Goal: Task Accomplishment & Management: Manage account settings

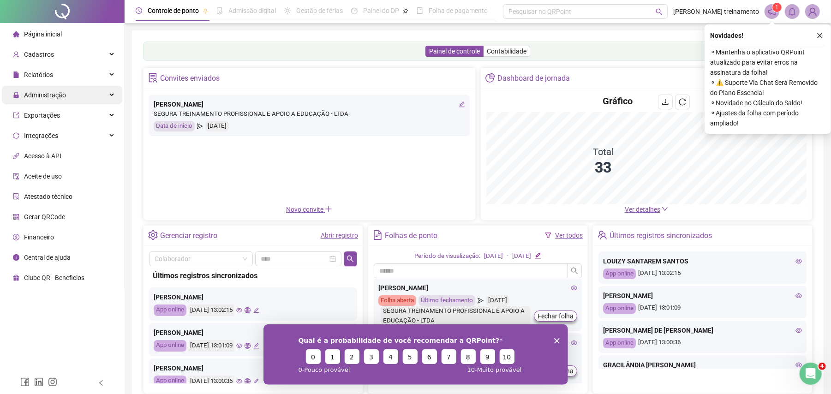
click at [79, 96] on div "Administração" at bounding box center [62, 95] width 120 height 18
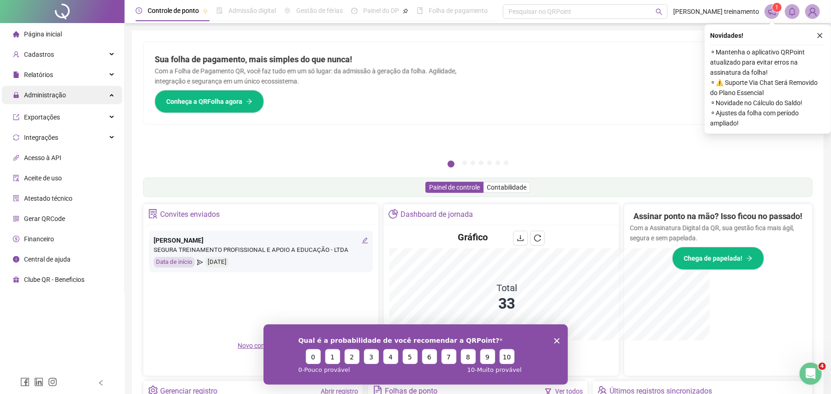
click at [74, 94] on div "Administração" at bounding box center [62, 95] width 120 height 18
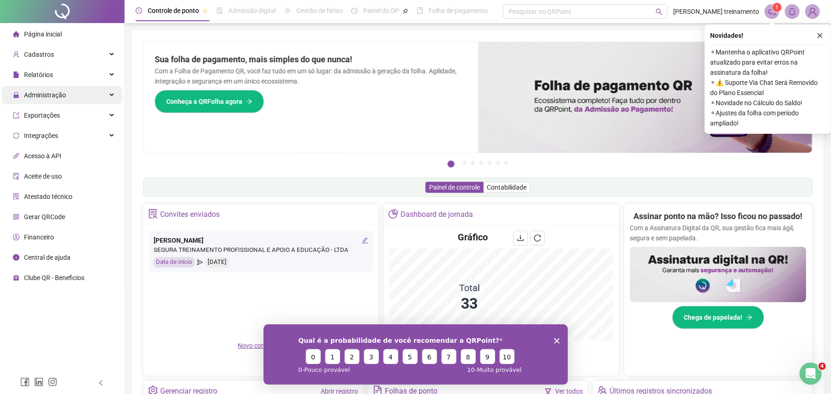
click at [57, 100] on span "Administração" at bounding box center [39, 95] width 53 height 18
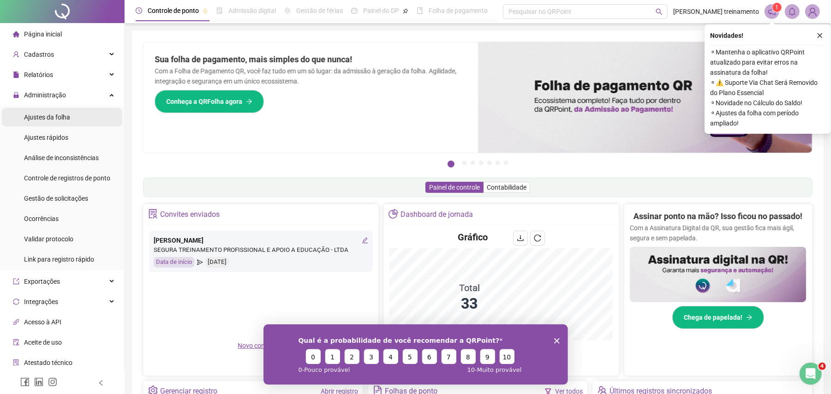
click at [75, 114] on li "Ajustes da folha" at bounding box center [62, 117] width 120 height 18
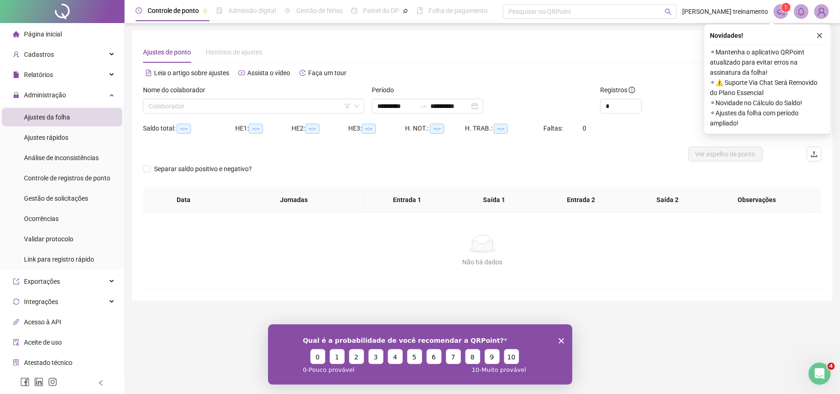
type input "**********"
click at [819, 37] on icon "close" at bounding box center [820, 35] width 6 height 6
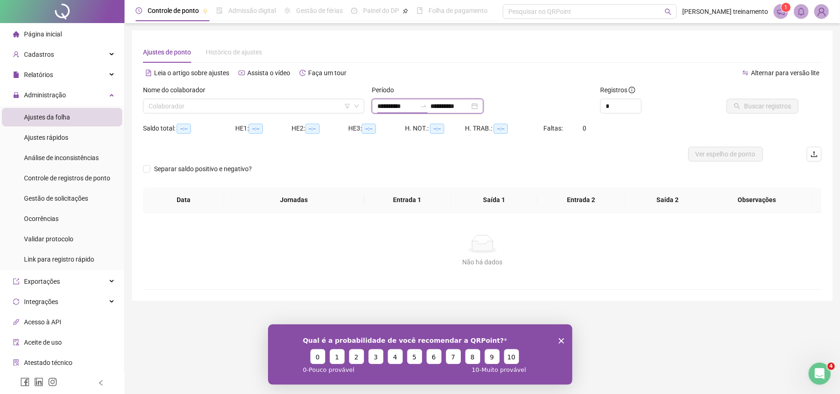
click at [416, 105] on input "**********" at bounding box center [396, 106] width 39 height 10
type input "**********"
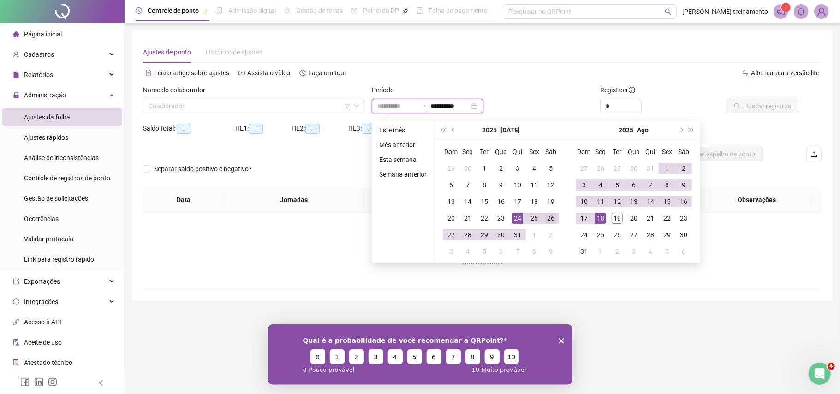
type input "**********"
click at [550, 218] on div "26" at bounding box center [550, 218] width 11 height 11
type input "**********"
click at [616, 215] on div "19" at bounding box center [617, 218] width 11 height 11
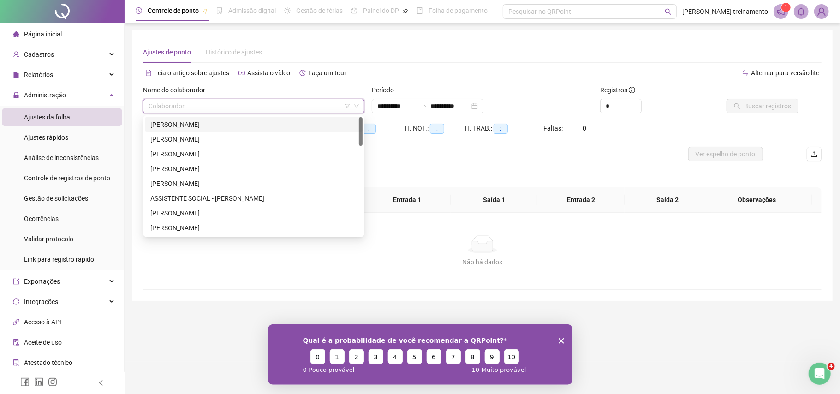
click at [328, 109] on input "search" at bounding box center [250, 106] width 202 height 14
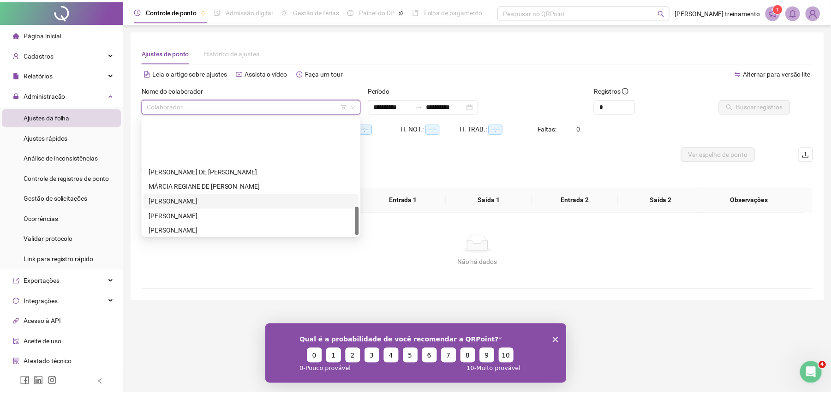
scroll to position [369, 0]
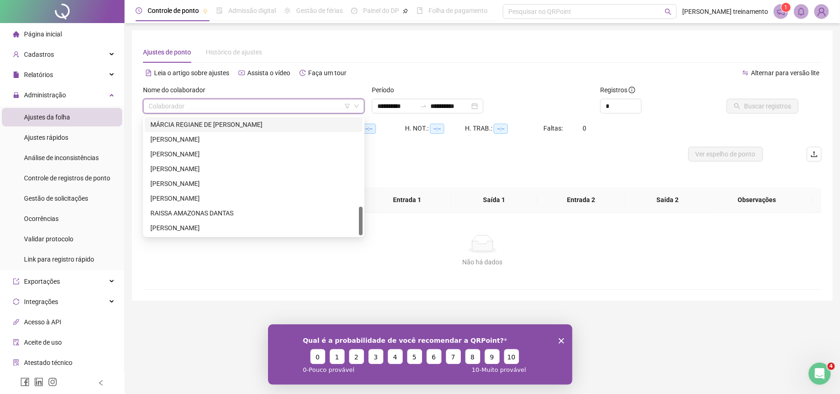
click at [318, 102] on input "search" at bounding box center [250, 106] width 202 height 14
click at [294, 111] on input "search" at bounding box center [250, 106] width 202 height 14
click at [294, 179] on div "[PERSON_NAME]" at bounding box center [253, 184] width 207 height 10
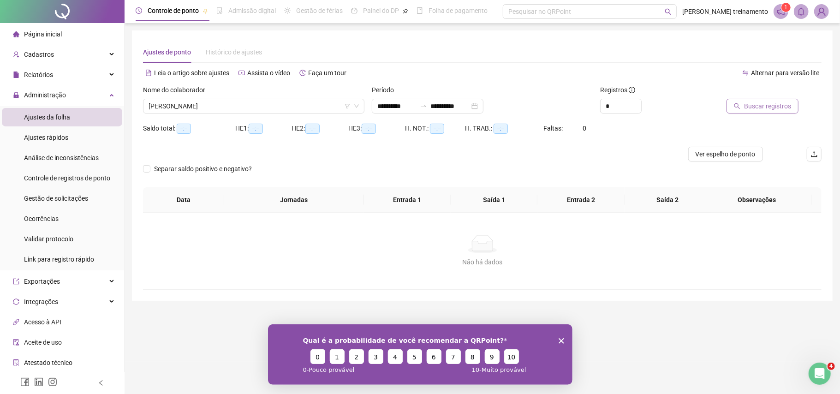
click at [755, 107] on span "Buscar registros" at bounding box center [767, 106] width 47 height 10
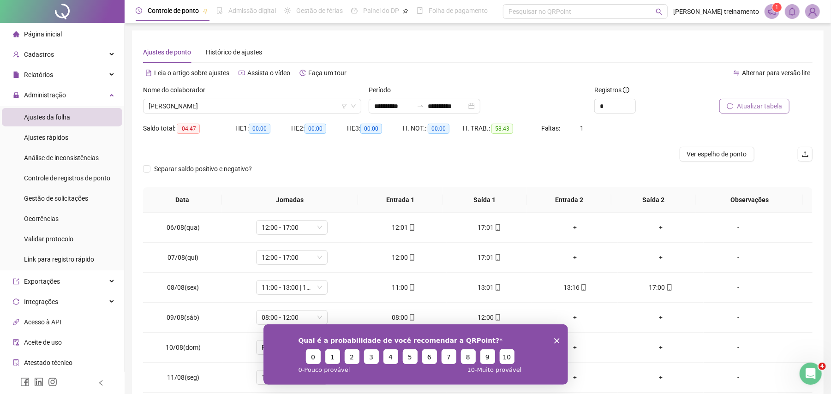
click at [555, 339] on polygon "Encerrar pesquisa" at bounding box center [557, 341] width 6 height 6
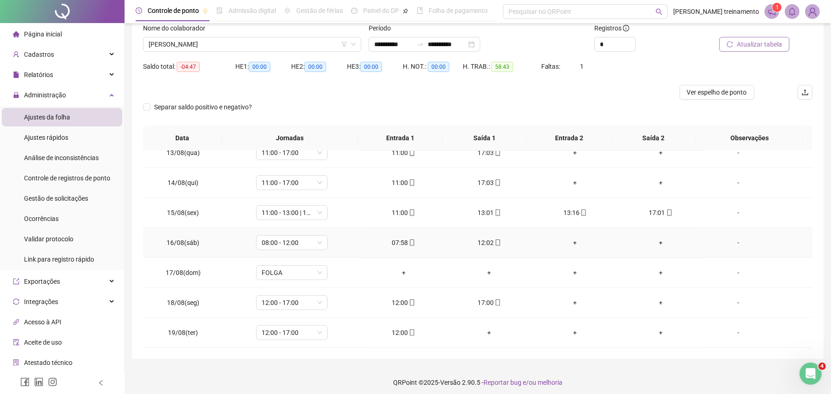
scroll to position [66, 0]
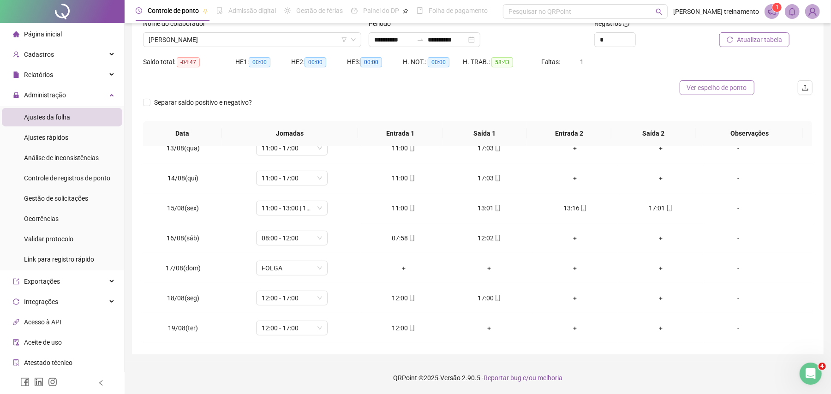
click at [725, 90] on span "Ver espelho de ponto" at bounding box center [717, 88] width 60 height 10
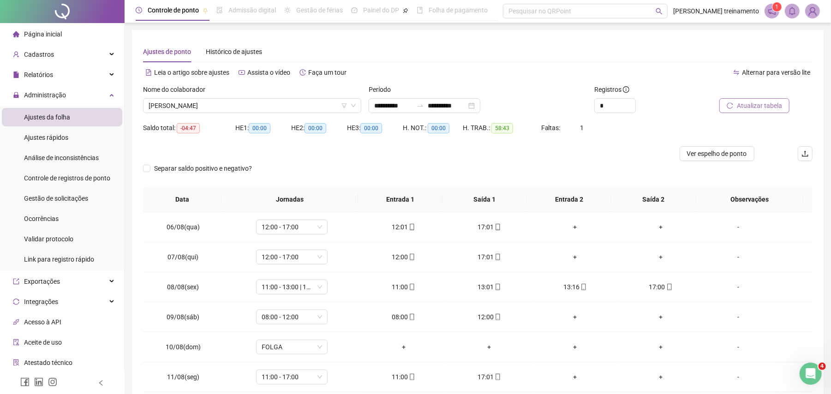
scroll to position [0, 0]
click at [294, 106] on span "[PERSON_NAME]" at bounding box center [252, 106] width 207 height 14
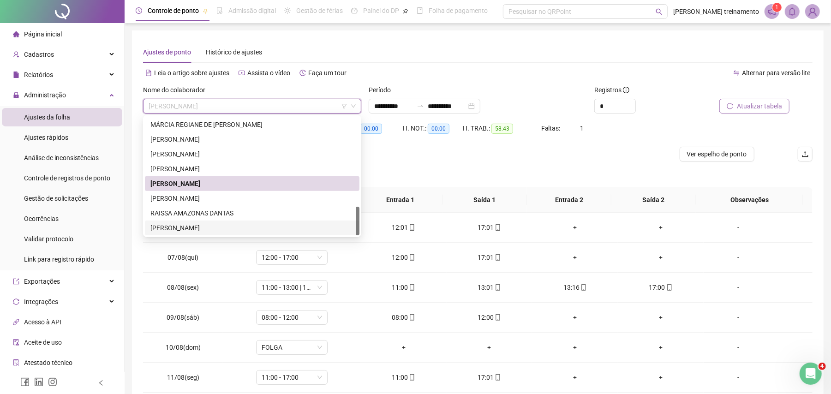
scroll to position [307, 0]
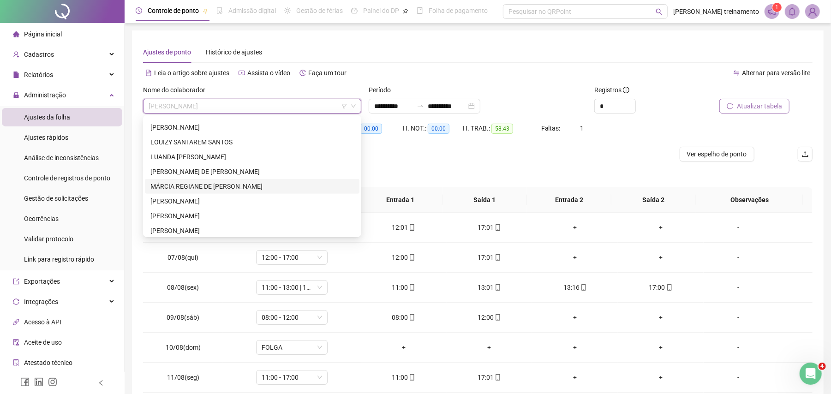
click at [298, 187] on div "MÁRCIA REGIANE DE [PERSON_NAME]" at bounding box center [251, 186] width 203 height 10
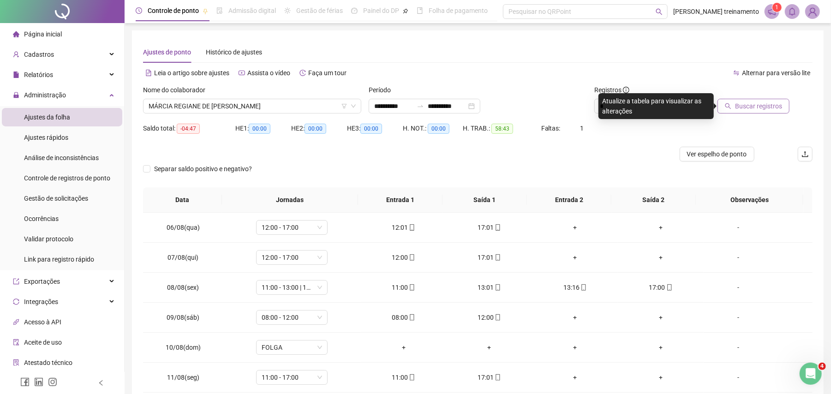
click at [756, 105] on span "Buscar registros" at bounding box center [758, 106] width 47 height 10
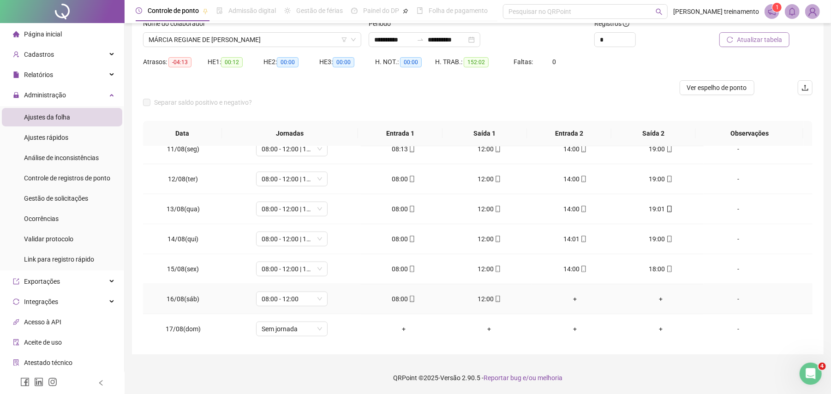
scroll to position [556, 0]
click at [72, 53] on div "Cadastros" at bounding box center [62, 54] width 120 height 18
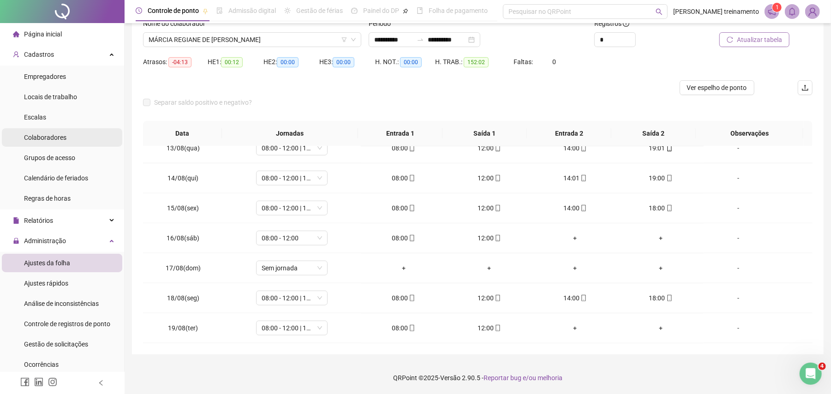
click at [80, 144] on li "Colaboradores" at bounding box center [62, 137] width 120 height 18
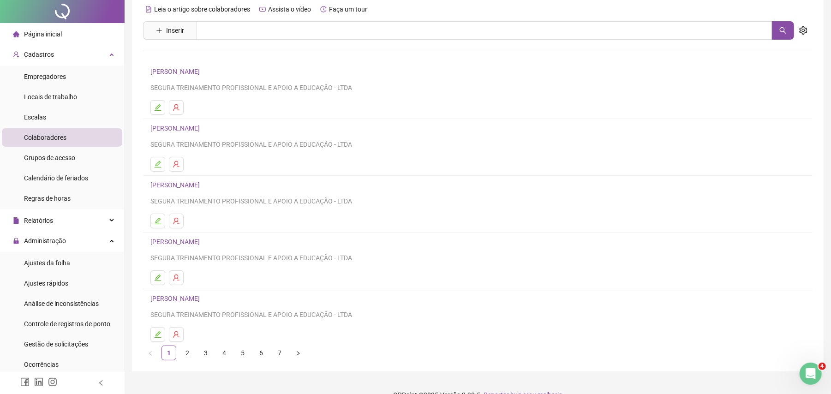
scroll to position [54, 0]
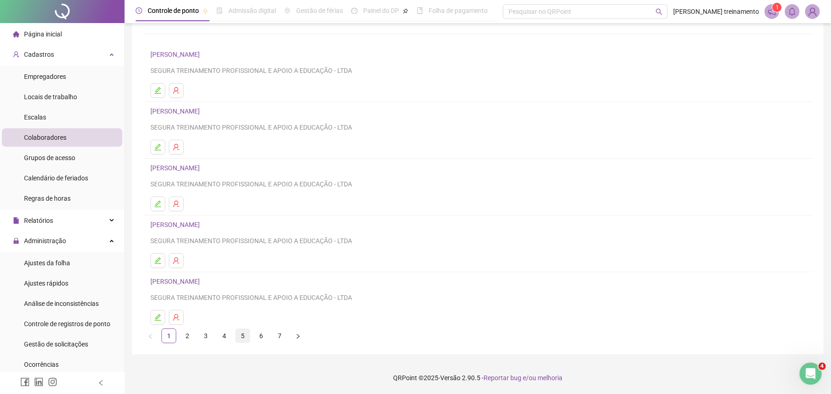
click at [244, 340] on link "5" at bounding box center [243, 336] width 14 height 14
click at [261, 336] on link "6" at bounding box center [261, 336] width 14 height 14
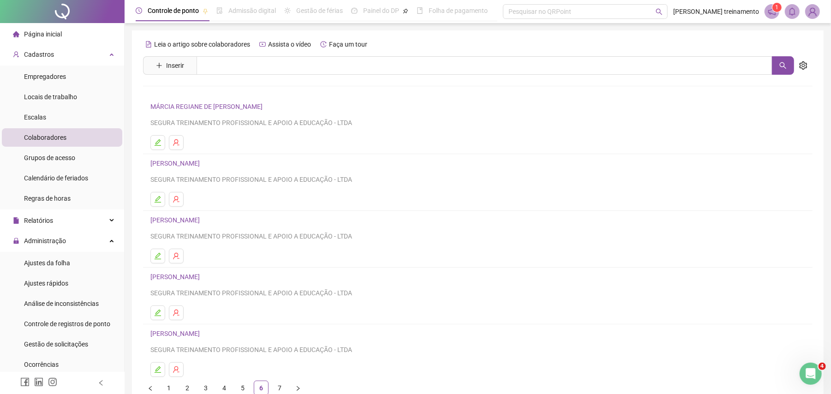
click at [248, 106] on link "MÁRCIA REGIANE DE [PERSON_NAME]" at bounding box center [207, 106] width 115 height 7
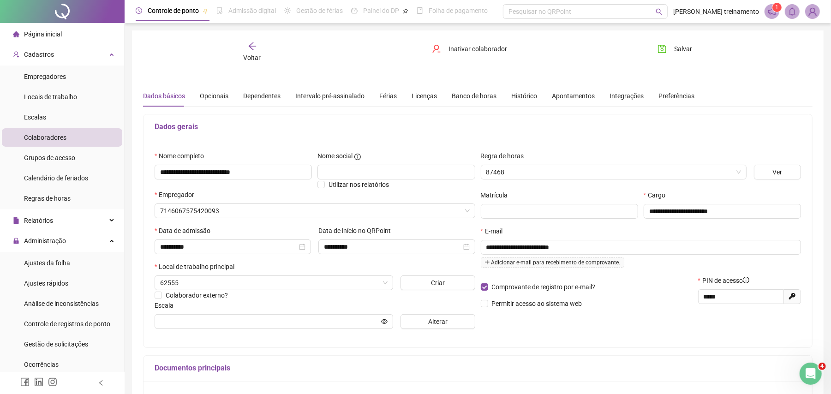
type input "**********"
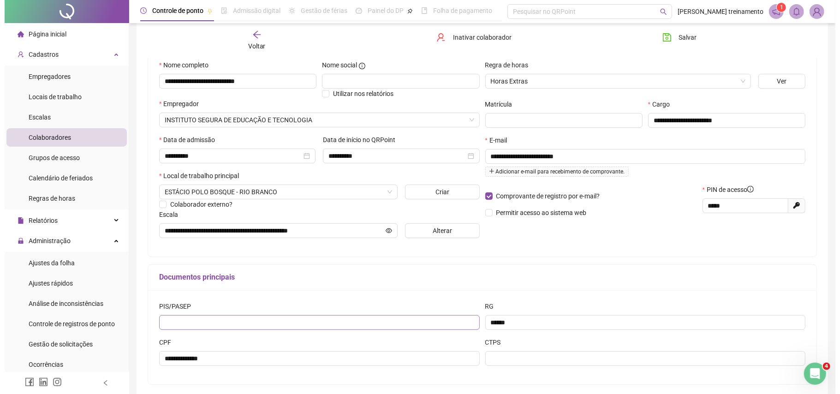
scroll to position [123, 0]
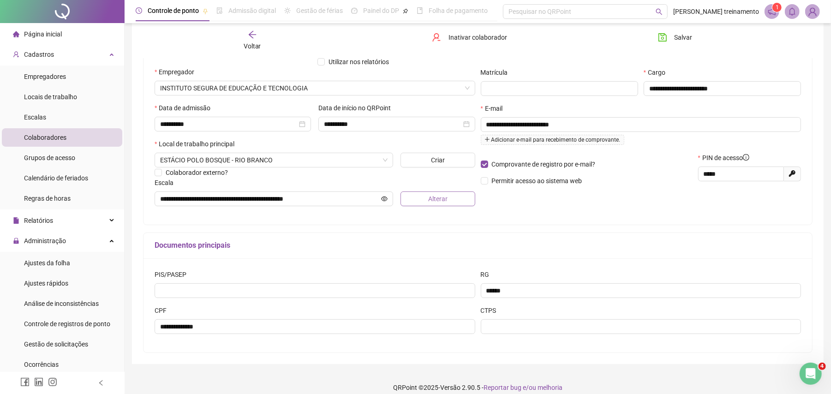
click at [419, 198] on button "Alterar" at bounding box center [437, 198] width 75 height 15
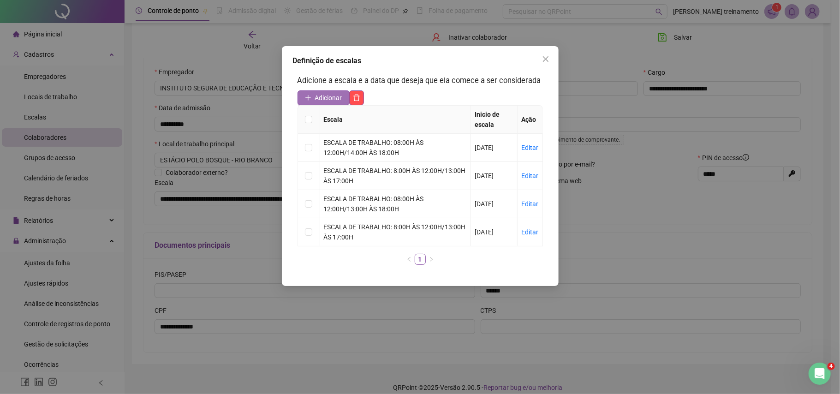
click at [334, 96] on span "Adicionar" at bounding box center [328, 98] width 27 height 10
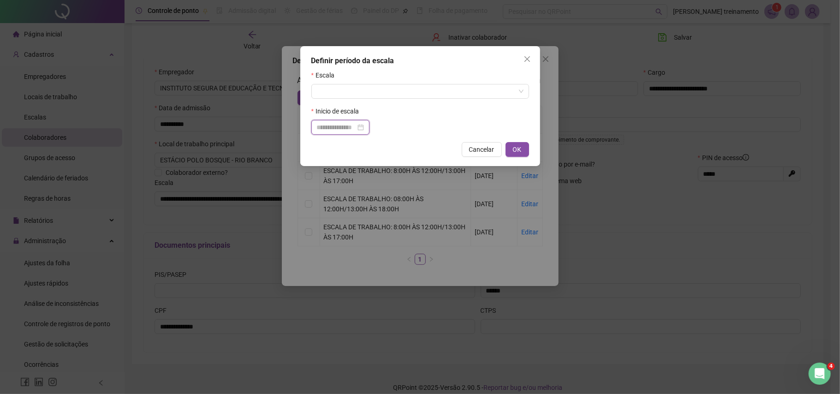
click at [355, 131] on input at bounding box center [336, 127] width 39 height 10
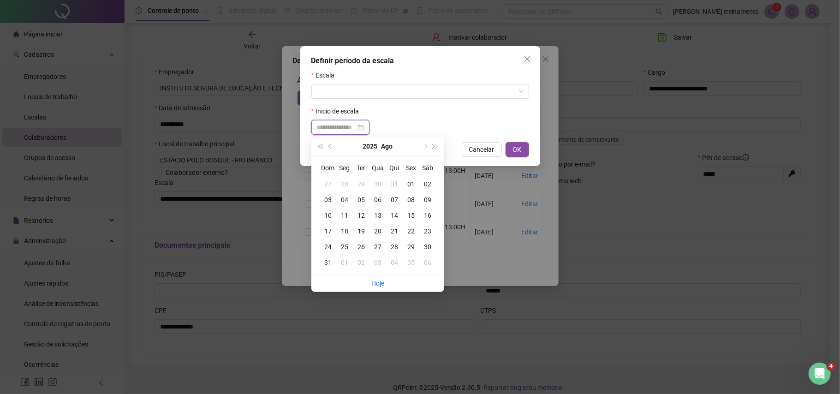
type input "**********"
click at [362, 231] on div "19" at bounding box center [361, 231] width 17 height 10
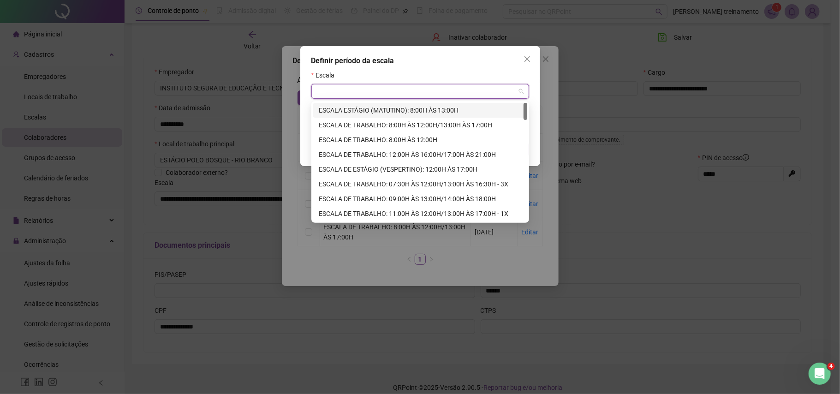
click at [344, 92] on input "search" at bounding box center [416, 91] width 198 height 14
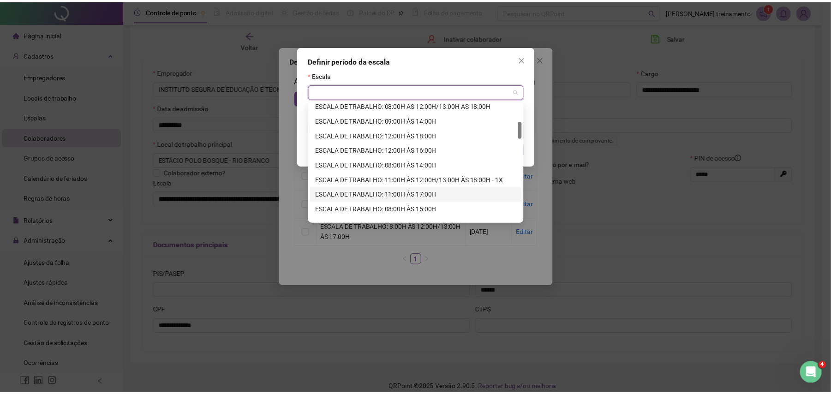
scroll to position [0, 0]
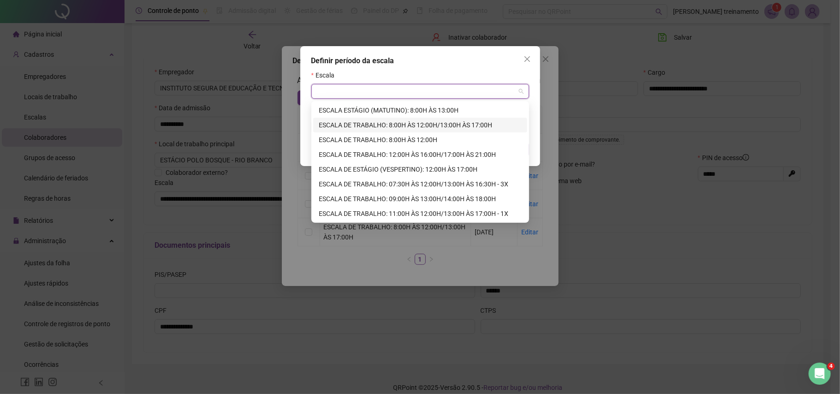
click at [344, 125] on div "ESCALA DE TRABALHO: 8:00H ÀS 12:00H/13:00H ÀS 17:00H" at bounding box center [420, 125] width 203 height 10
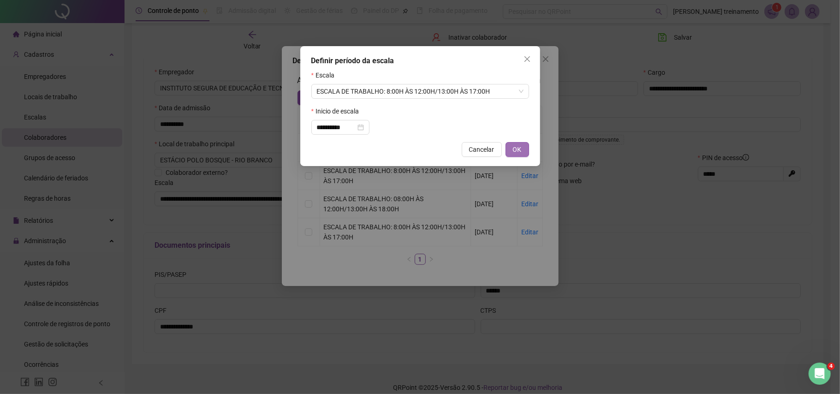
click at [519, 149] on span "OK" at bounding box center [517, 149] width 9 height 10
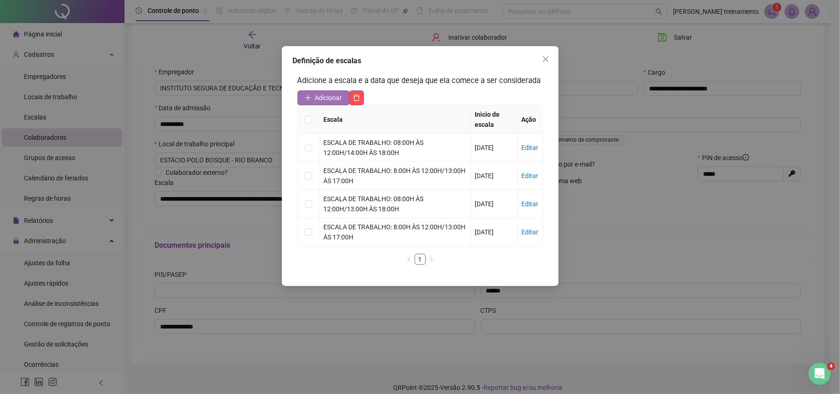
click at [331, 99] on span "Adicionar" at bounding box center [328, 98] width 27 height 10
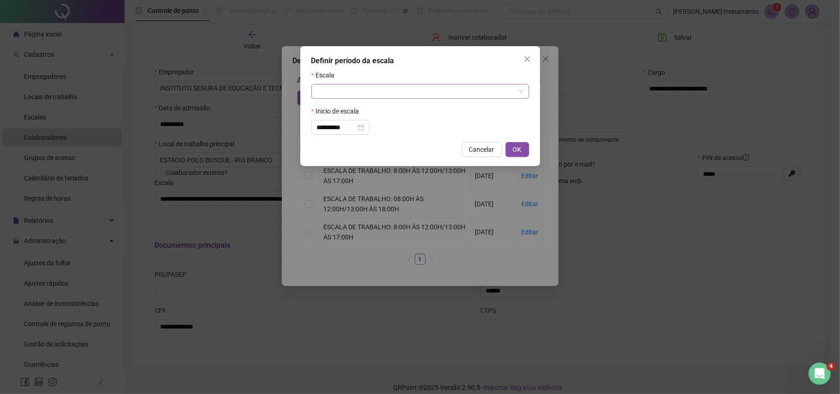
click at [364, 96] on input "search" at bounding box center [416, 91] width 198 height 14
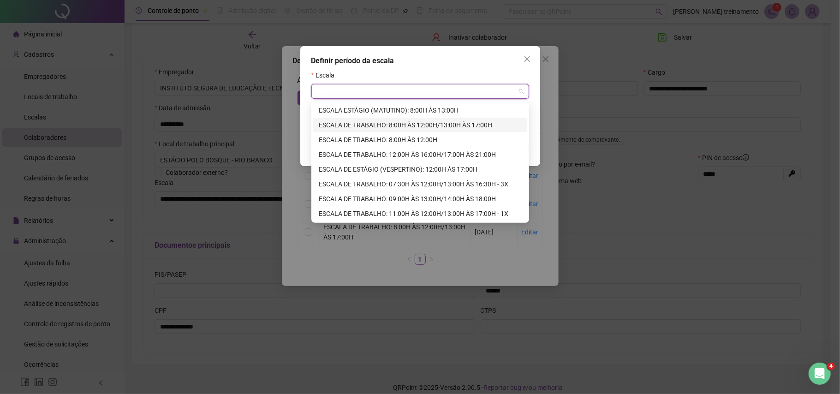
click at [412, 125] on div "ESCALA DE TRABALHO: 8:00H ÀS 12:00H/13:00H ÀS 17:00H" at bounding box center [420, 125] width 203 height 10
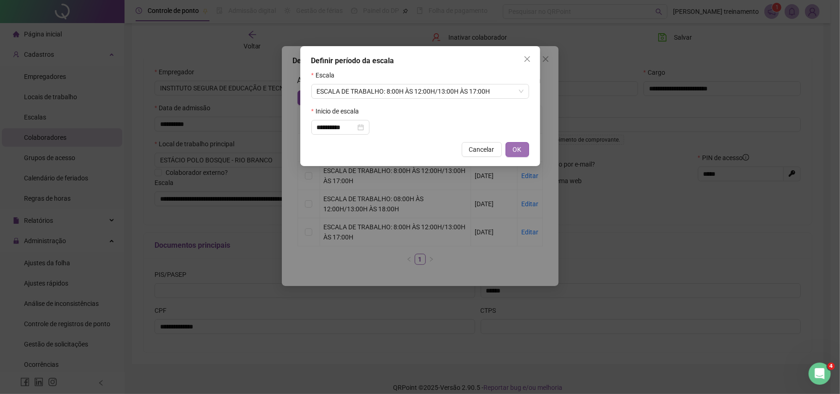
click at [523, 150] on button "OK" at bounding box center [518, 149] width 24 height 15
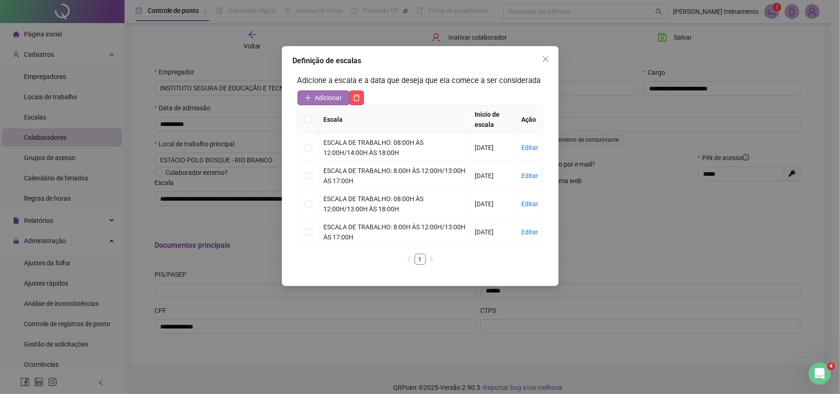
click at [334, 95] on span "Adicionar" at bounding box center [328, 98] width 27 height 10
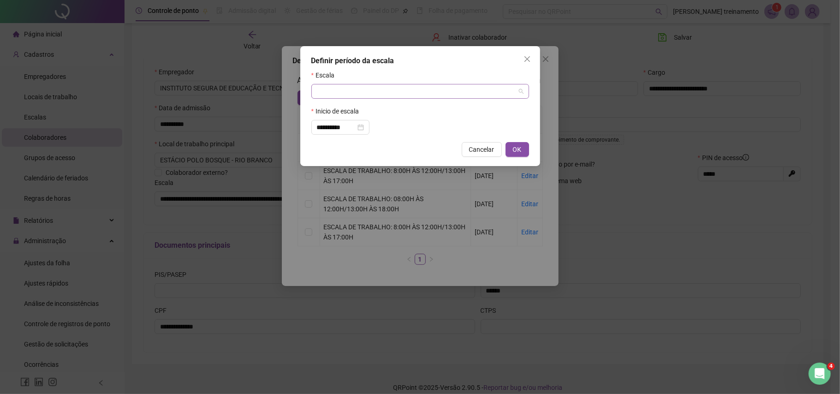
click at [338, 96] on input "search" at bounding box center [416, 91] width 198 height 14
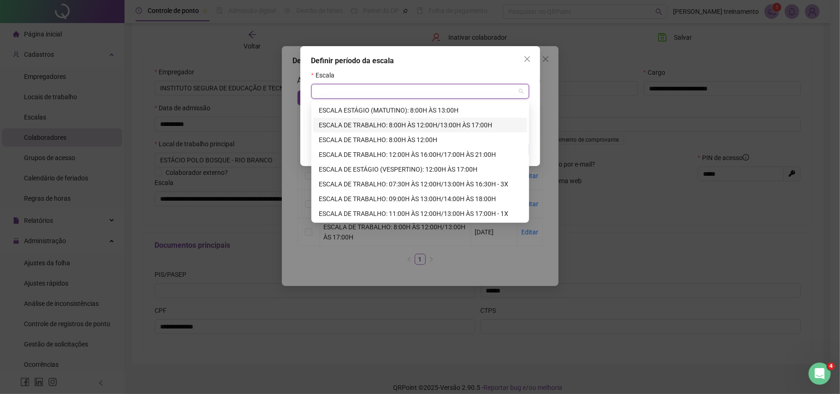
click at [391, 125] on div "ESCALA DE TRABALHO: 8:00H ÀS 12:00H/13:00H ÀS 17:00H" at bounding box center [420, 125] width 203 height 10
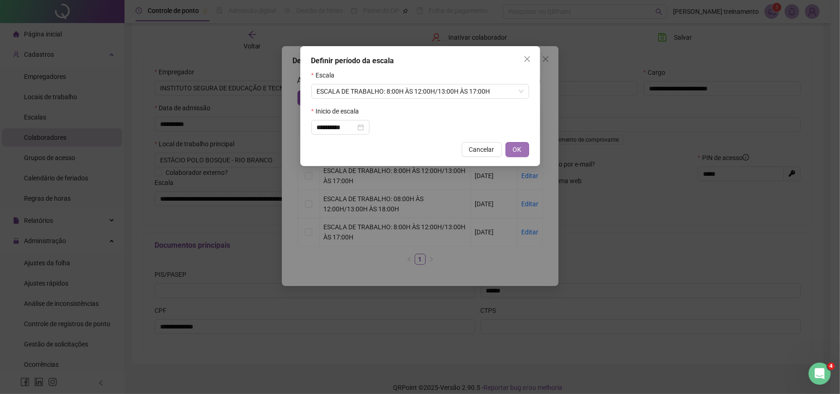
click at [512, 147] on button "OK" at bounding box center [518, 149] width 24 height 15
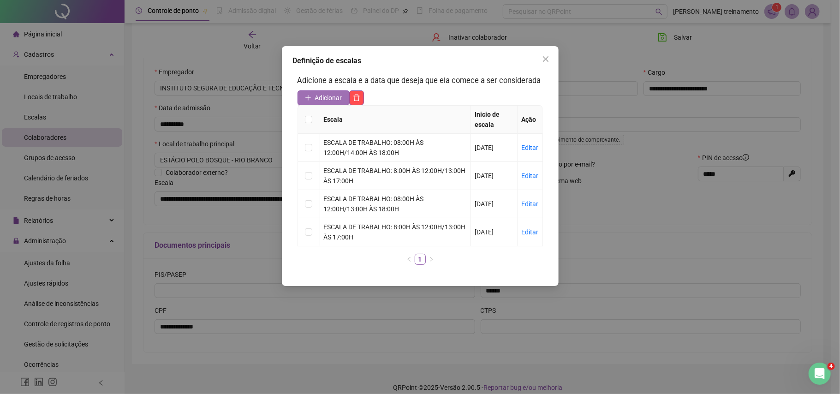
click at [335, 98] on span "Adicionar" at bounding box center [328, 98] width 27 height 10
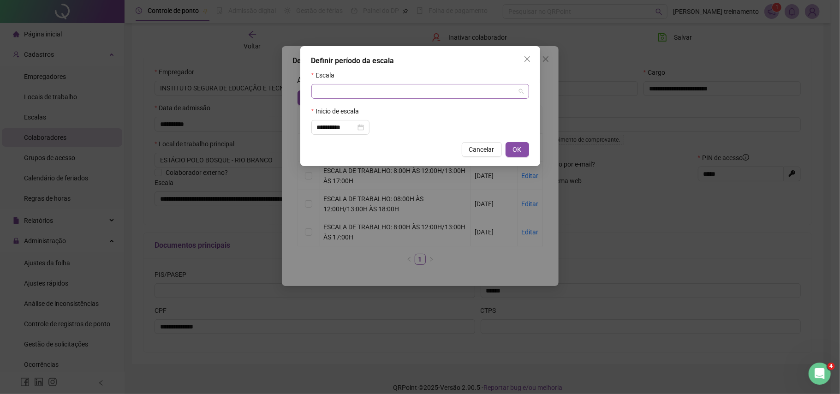
click at [349, 91] on input "search" at bounding box center [416, 91] width 198 height 14
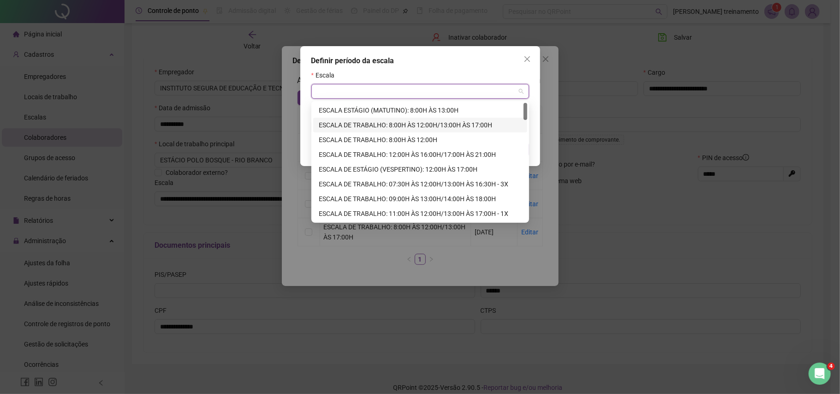
click at [363, 120] on div "ESCALA DE TRABALHO: 8:00H ÀS 12:00H/13:00H ÀS 17:00H" at bounding box center [420, 125] width 203 height 10
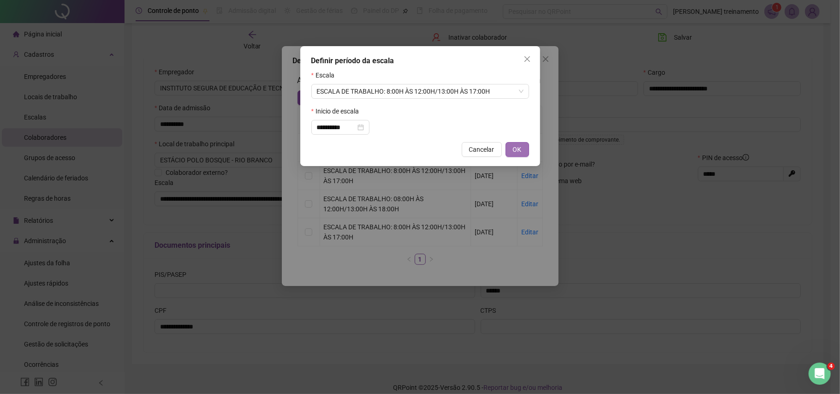
click at [519, 151] on span "OK" at bounding box center [517, 149] width 9 height 10
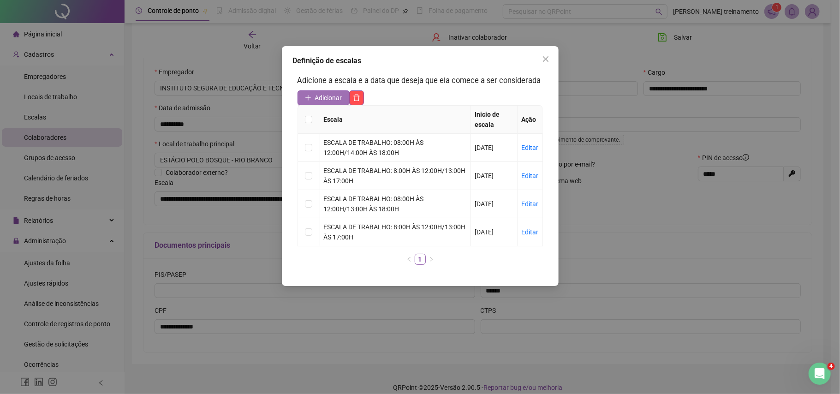
click at [335, 100] on span "Adicionar" at bounding box center [328, 98] width 27 height 10
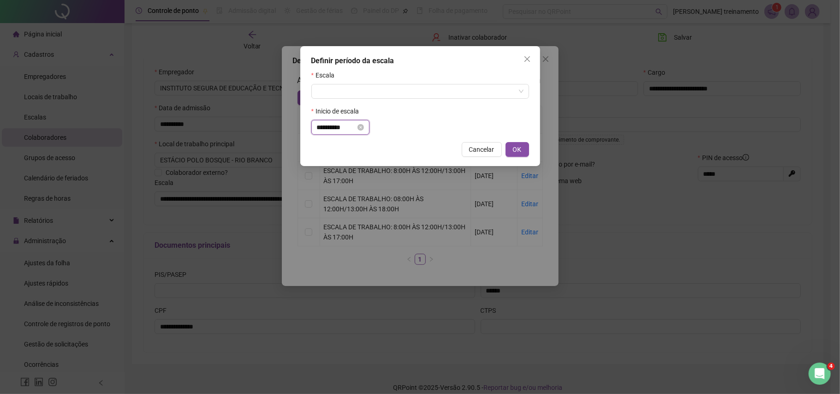
click at [348, 128] on input "**********" at bounding box center [336, 127] width 39 height 10
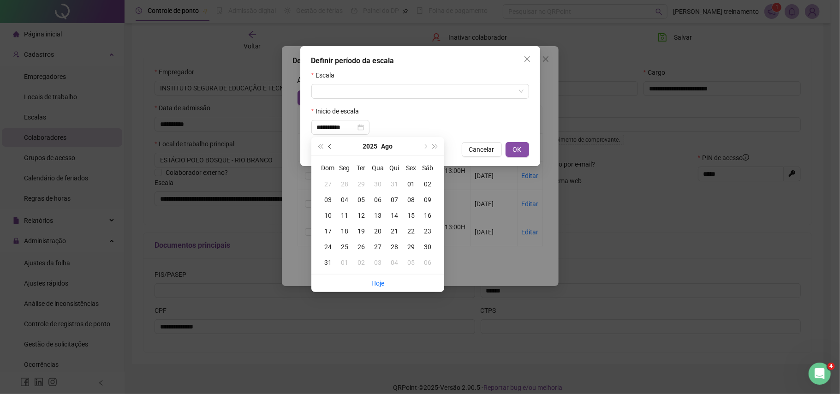
click at [330, 148] on span "prev-year" at bounding box center [330, 146] width 5 height 5
click at [425, 144] on span "next-year" at bounding box center [425, 146] width 5 height 5
click at [362, 229] on div "19" at bounding box center [361, 231] width 17 height 10
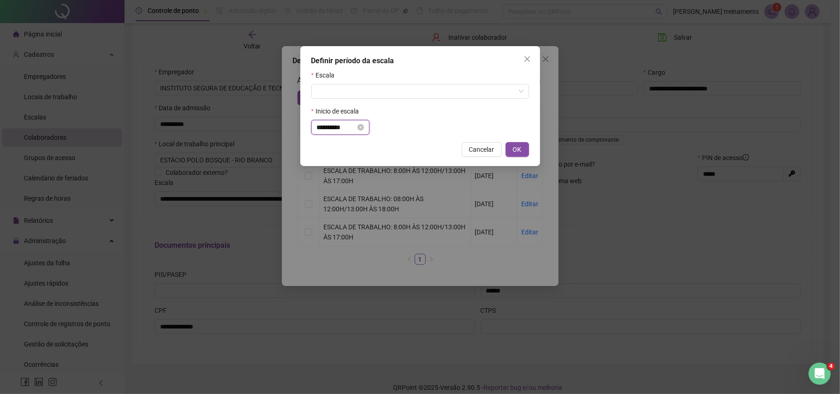
click at [356, 126] on input "**********" at bounding box center [336, 127] width 39 height 10
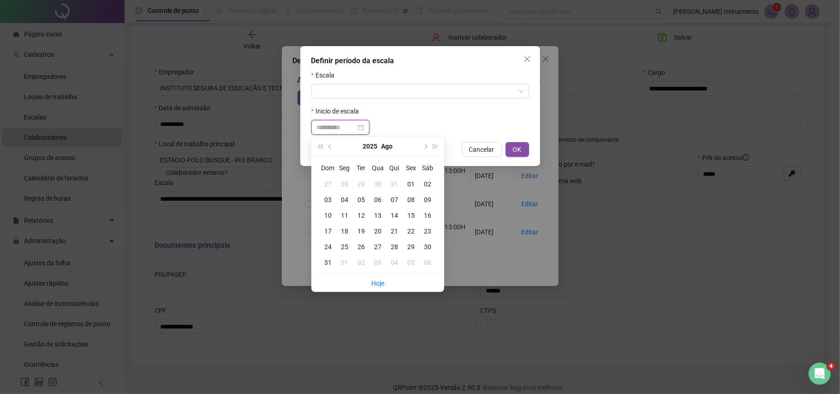
type input "**********"
click at [377, 230] on div "20" at bounding box center [378, 231] width 17 height 10
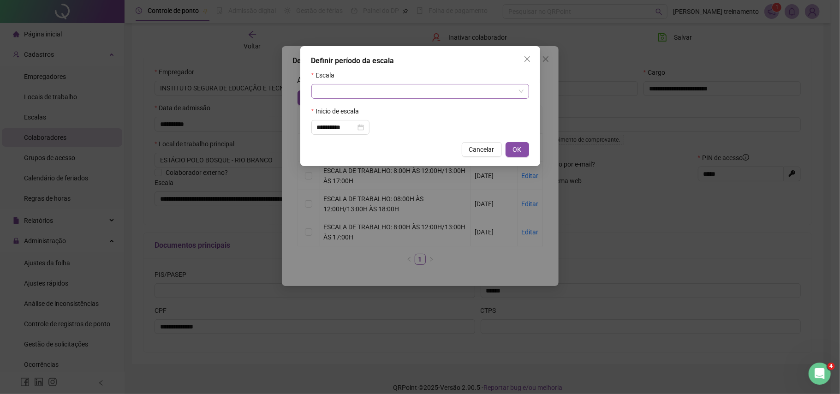
click at [348, 90] on input "search" at bounding box center [416, 91] width 198 height 14
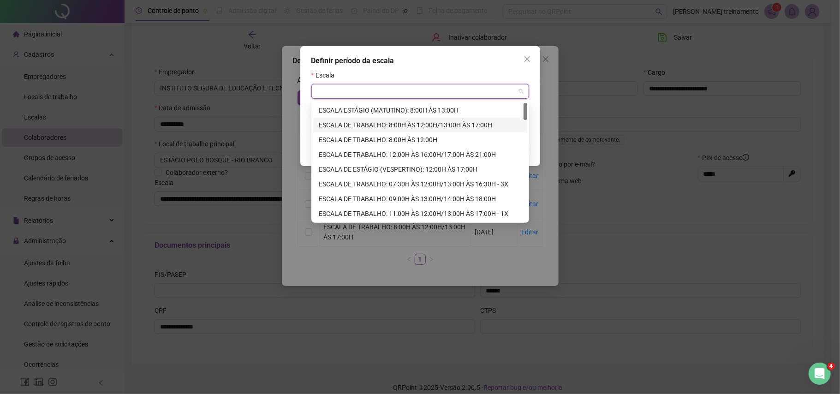
click at [362, 129] on div "ESCALA DE TRABALHO: 8:00H ÀS 12:00H/13:00H ÀS 17:00H" at bounding box center [420, 125] width 203 height 10
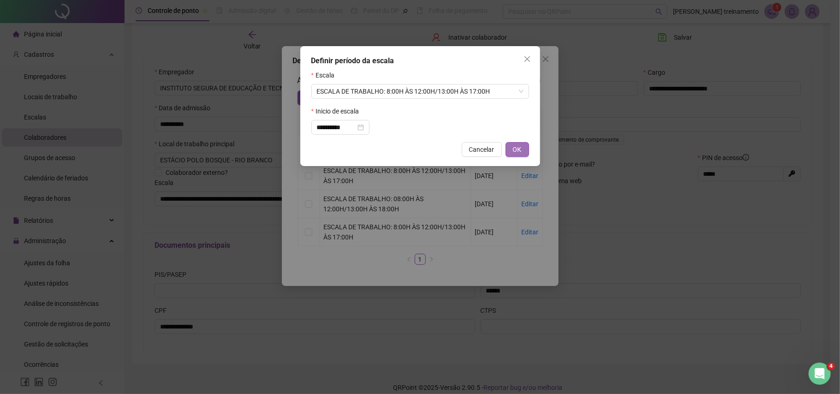
click at [512, 149] on button "OK" at bounding box center [518, 149] width 24 height 15
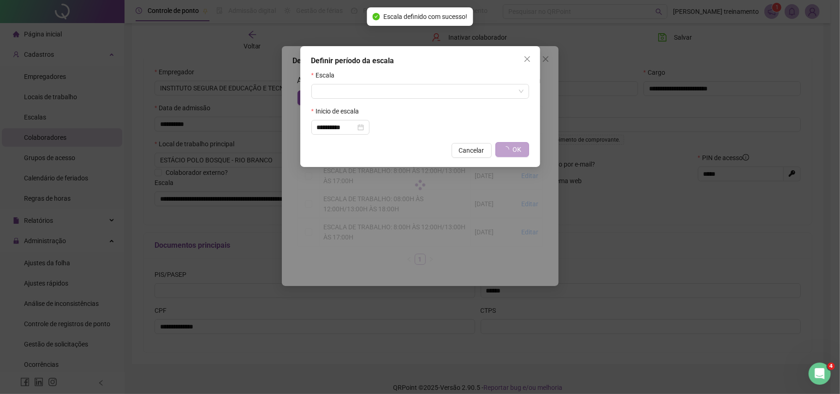
type input "**********"
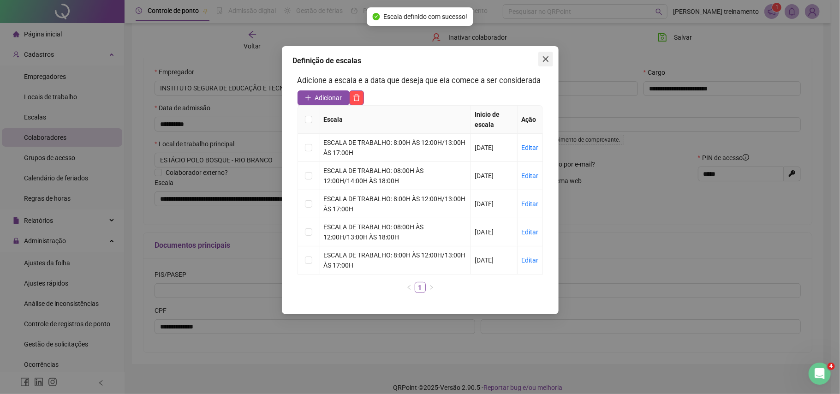
click at [543, 59] on icon "close" at bounding box center [545, 58] width 7 height 7
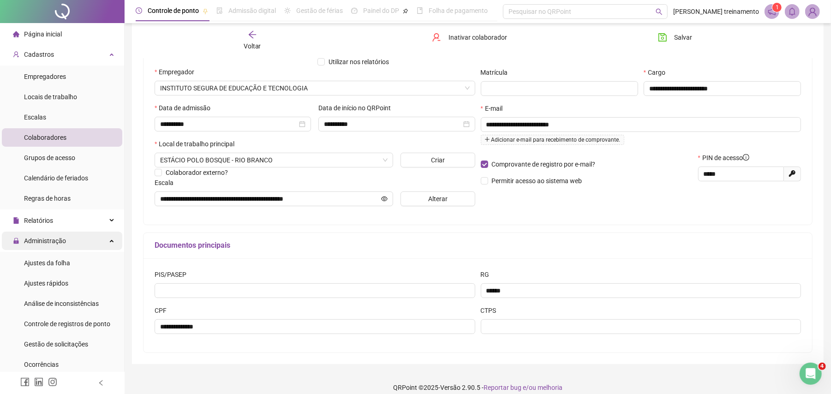
drag, startPoint x: 74, startPoint y: 245, endPoint x: 74, endPoint y: 240, distance: 5.1
click at [74, 242] on div "Administração" at bounding box center [62, 241] width 120 height 18
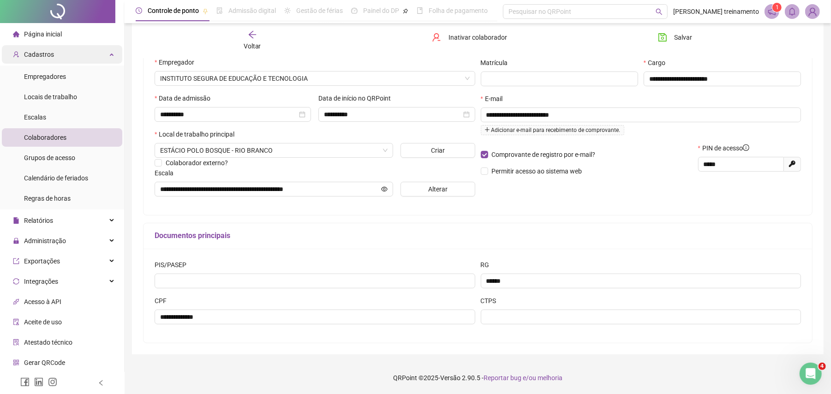
click at [75, 55] on div "Cadastros" at bounding box center [62, 54] width 120 height 18
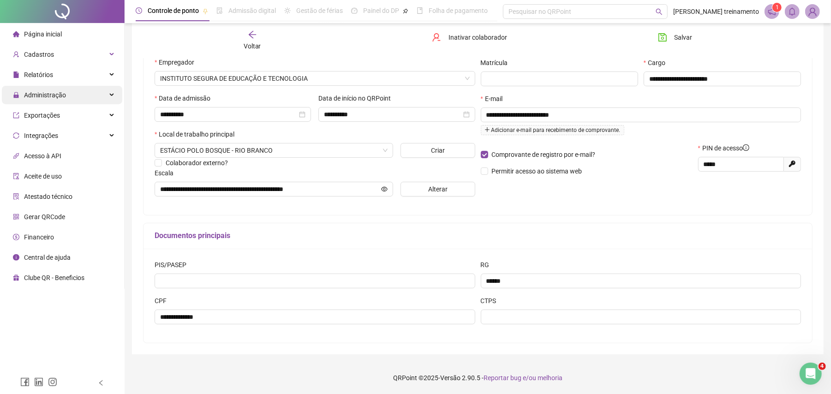
click at [80, 98] on div "Administração" at bounding box center [62, 95] width 120 height 18
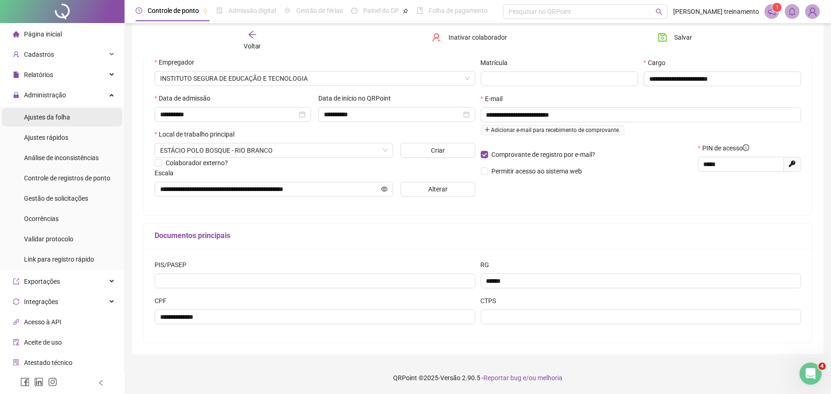
click at [84, 122] on li "Ajustes da folha" at bounding box center [62, 117] width 120 height 18
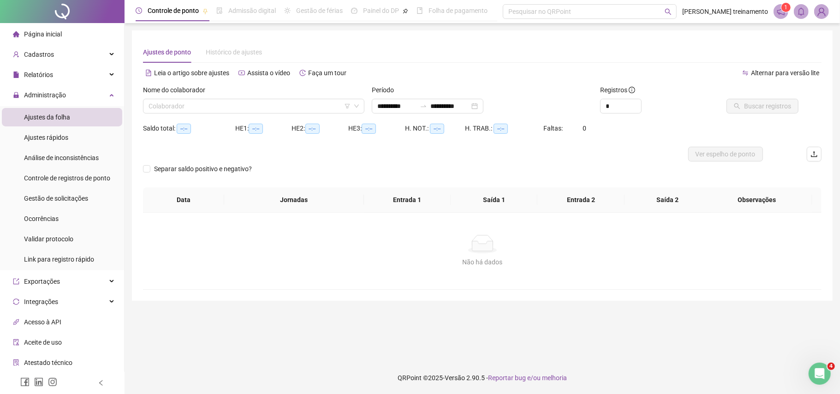
type input "**********"
click at [416, 106] on input "**********" at bounding box center [396, 106] width 39 height 10
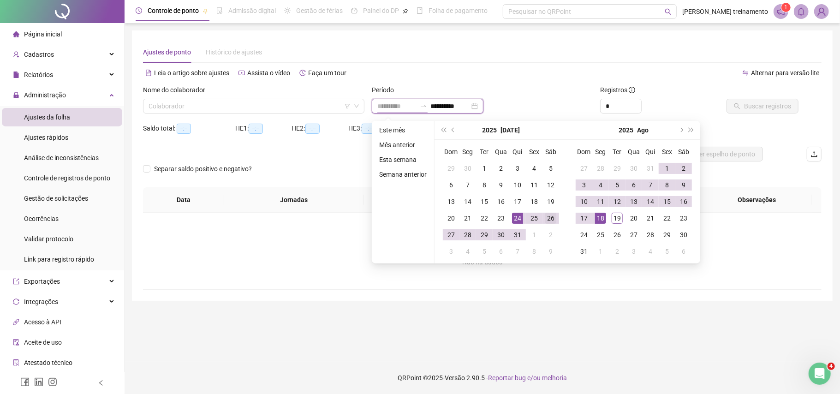
type input "**********"
drag, startPoint x: 552, startPoint y: 215, endPoint x: 558, endPoint y: 220, distance: 7.9
click at [554, 215] on div "26" at bounding box center [550, 218] width 11 height 11
type input "**********"
click at [617, 220] on div "19" at bounding box center [617, 218] width 11 height 11
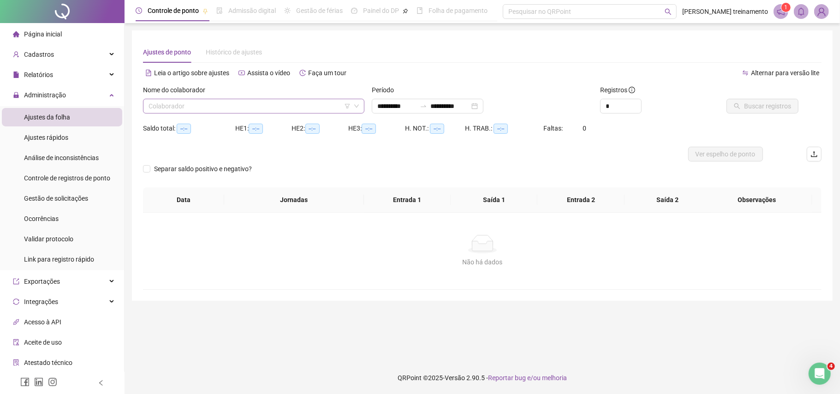
click at [311, 102] on input "search" at bounding box center [250, 106] width 202 height 14
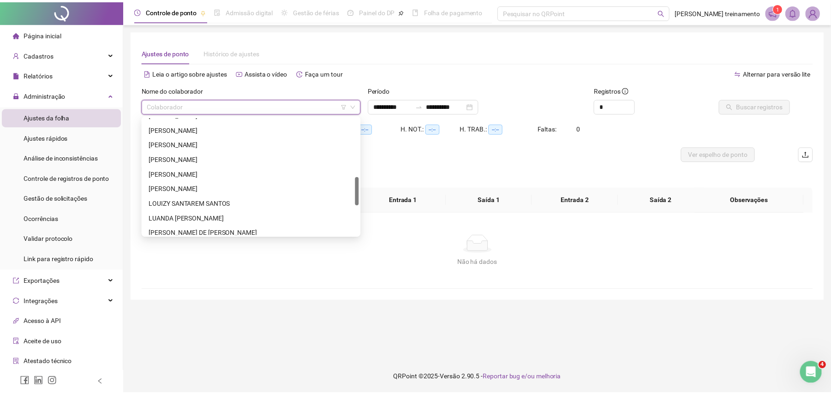
scroll to position [307, 0]
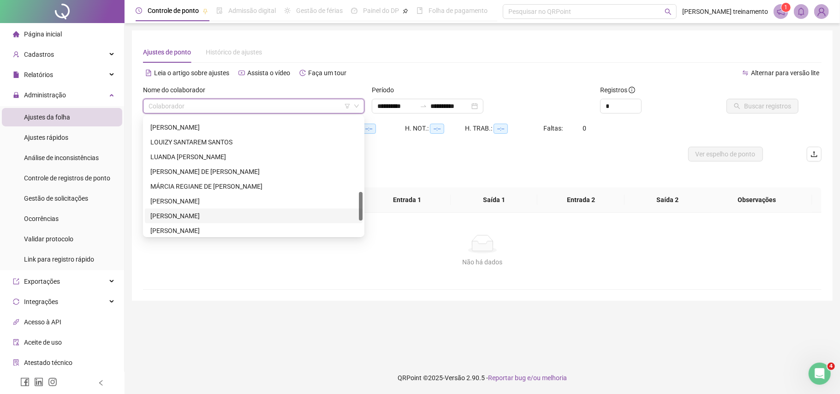
click at [288, 216] on div "[PERSON_NAME]" at bounding box center [253, 216] width 207 height 10
click at [292, 101] on span "[PERSON_NAME]" at bounding box center [254, 106] width 210 height 14
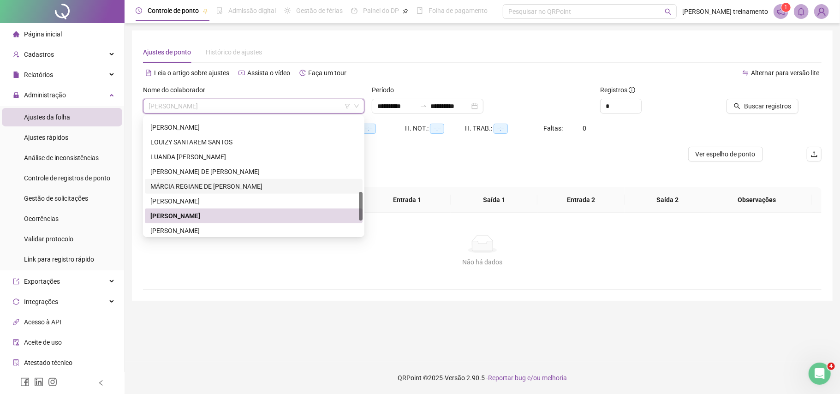
click at [281, 188] on div "MÁRCIA REGIANE DE [PERSON_NAME]" at bounding box center [253, 186] width 207 height 10
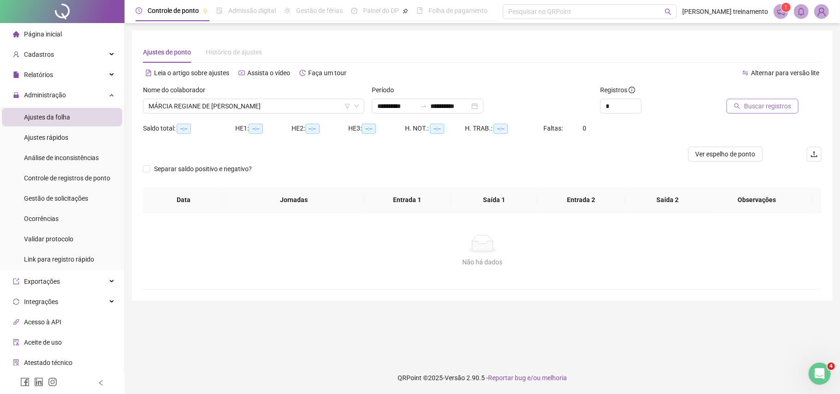
click at [774, 108] on span "Buscar registros" at bounding box center [767, 106] width 47 height 10
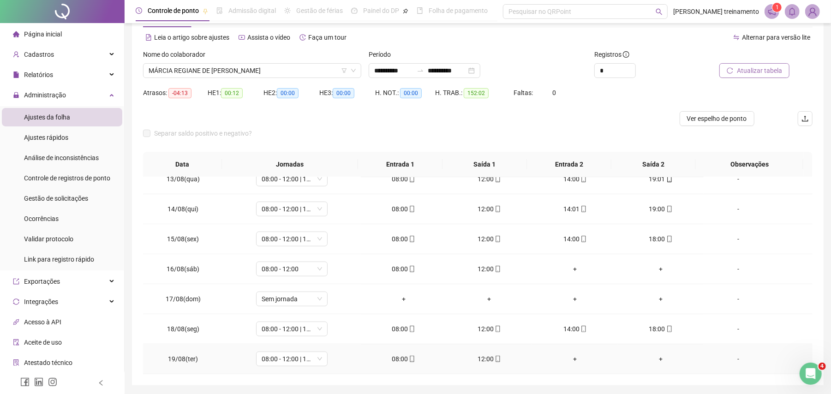
scroll to position [66, 0]
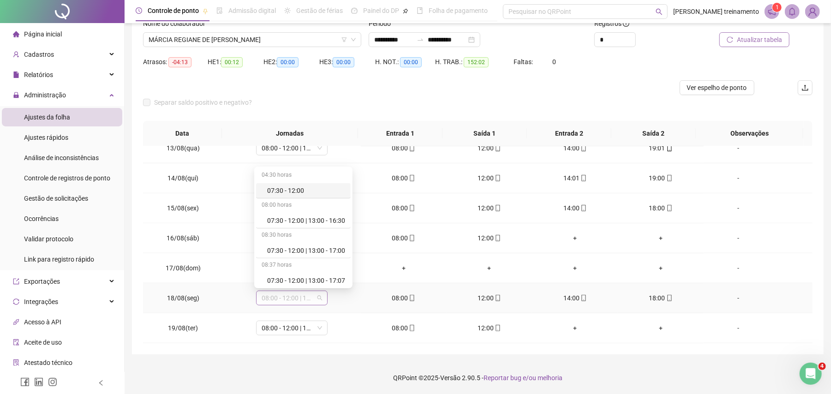
click at [292, 298] on span "08:00 - 12:00 | 14:00 - 18:00" at bounding box center [292, 298] width 60 height 14
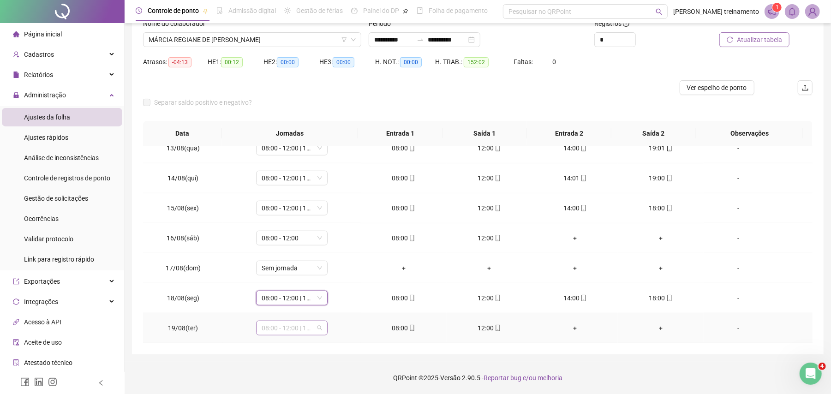
click at [292, 330] on span "08:00 - 12:00 | 14:00 - 18:00" at bounding box center [292, 328] width 60 height 14
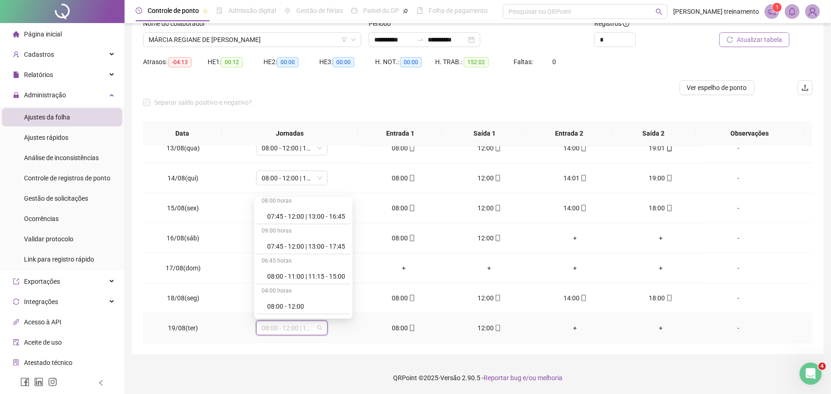
scroll to position [246, 0]
click at [299, 307] on div "08:00 - 12:00 | 13:00 - 17:00" at bounding box center [306, 305] width 78 height 10
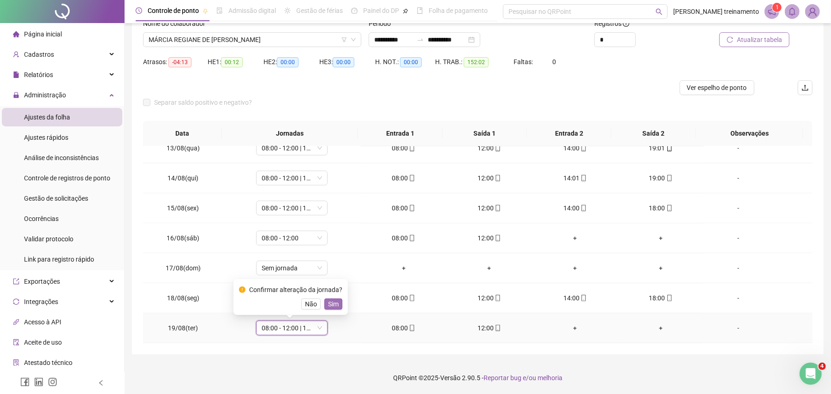
click at [332, 305] on span "Sim" at bounding box center [333, 304] width 11 height 10
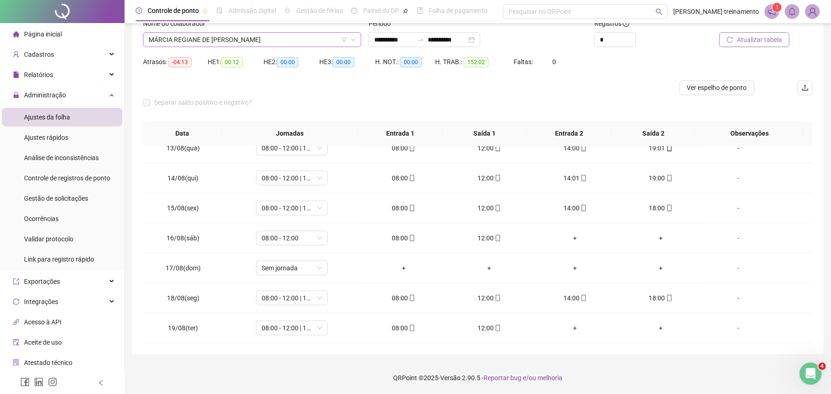
click at [304, 41] on span "MÁRCIA REGIANE DE [PERSON_NAME]" at bounding box center [252, 40] width 207 height 14
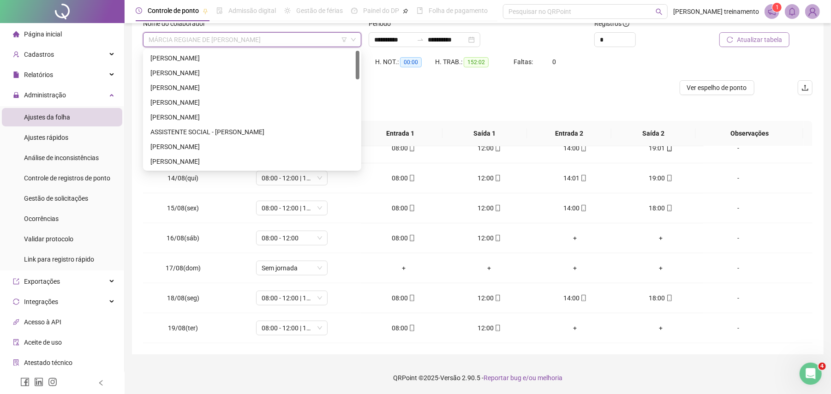
scroll to position [61, 0]
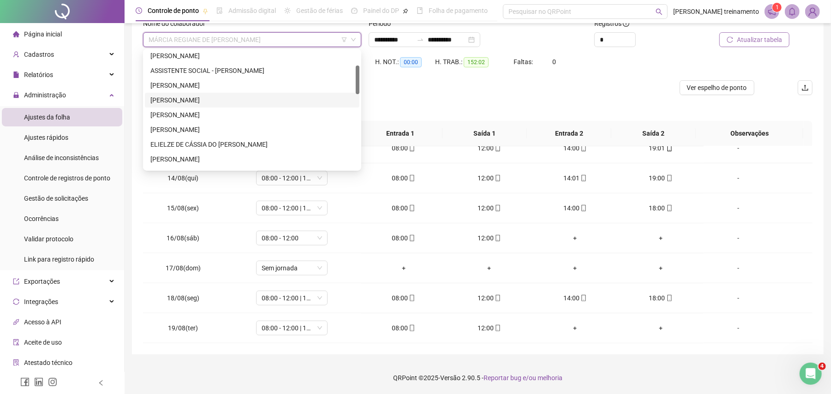
click at [263, 100] on div "[PERSON_NAME]" at bounding box center [251, 100] width 203 height 10
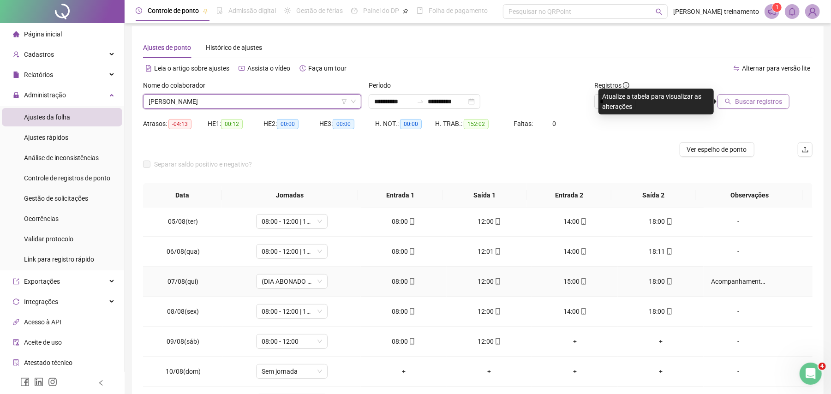
scroll to position [369, 0]
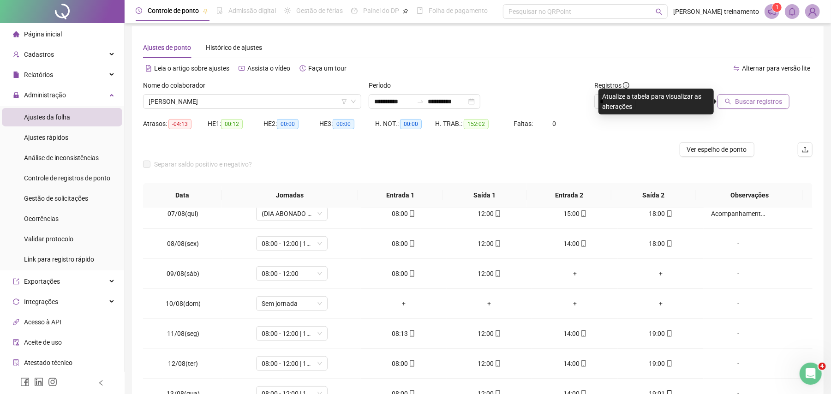
click at [761, 101] on span "Buscar registros" at bounding box center [758, 101] width 47 height 10
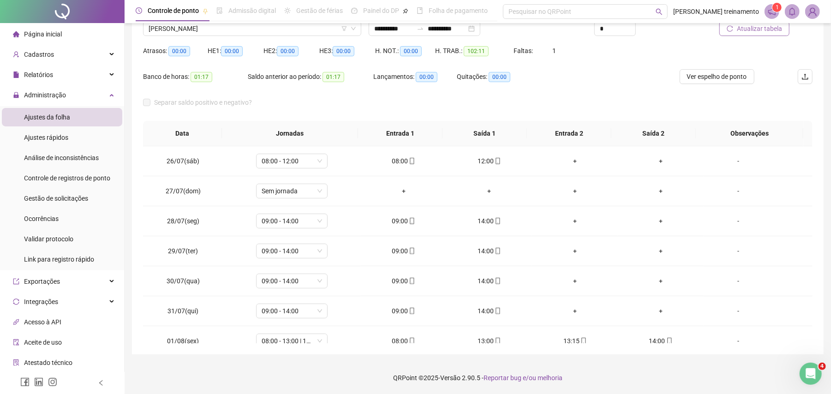
scroll to position [16, 0]
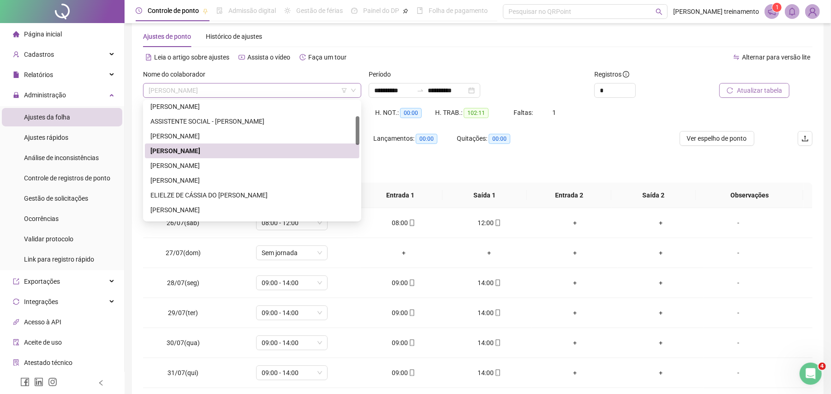
click at [290, 91] on span "[PERSON_NAME]" at bounding box center [252, 91] width 207 height 14
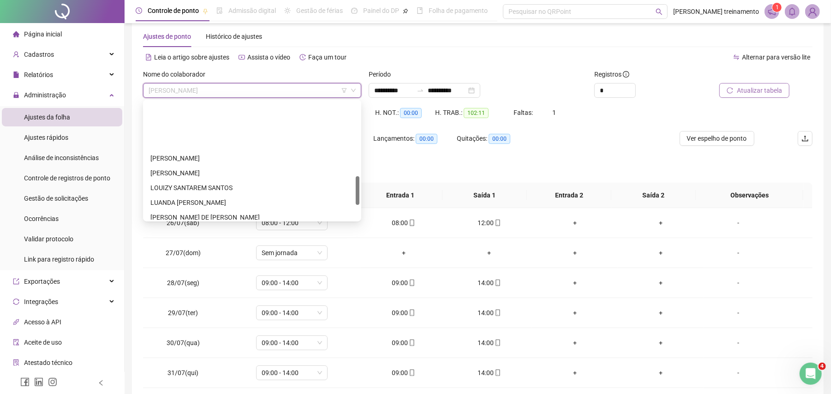
scroll to position [307, 0]
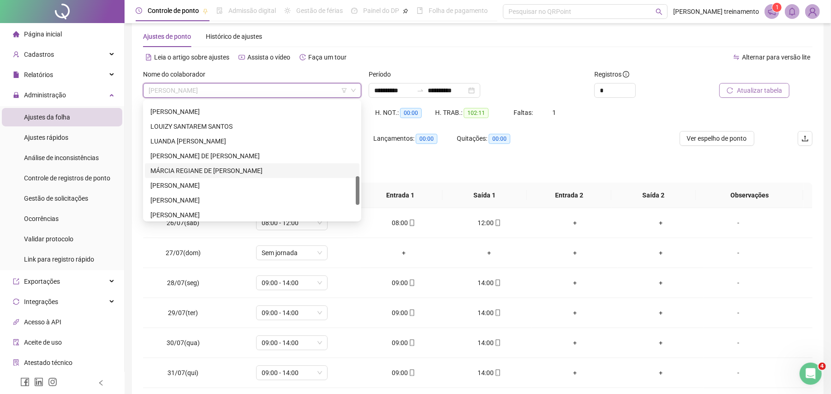
click at [293, 172] on div "MÁRCIA REGIANE DE [PERSON_NAME]" at bounding box center [251, 171] width 203 height 10
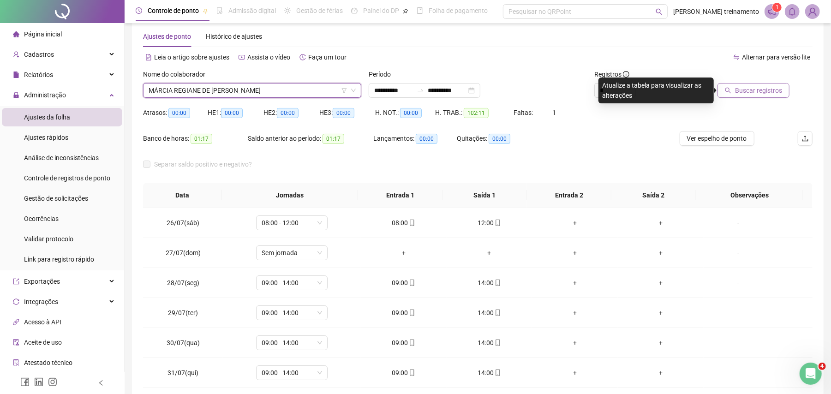
click at [768, 95] on button "Buscar registros" at bounding box center [753, 90] width 72 height 15
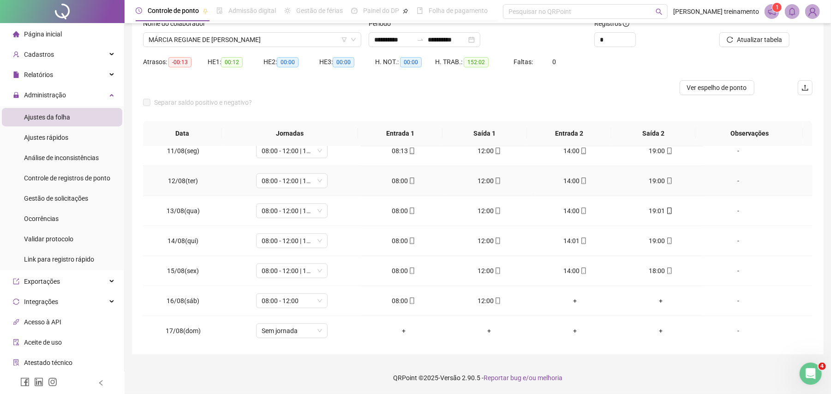
scroll to position [495, 0]
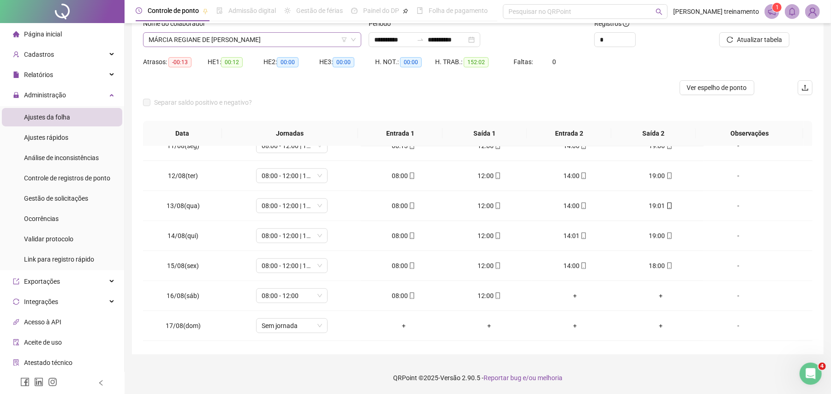
click at [326, 37] on span "MÁRCIA REGIANE DE [PERSON_NAME]" at bounding box center [252, 40] width 207 height 14
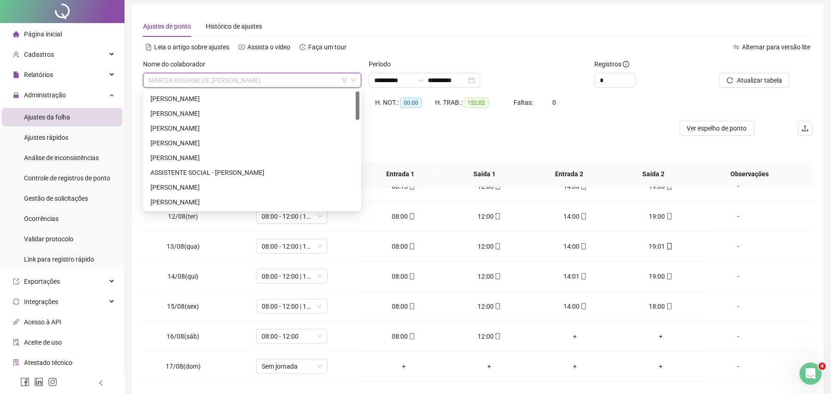
scroll to position [0, 0]
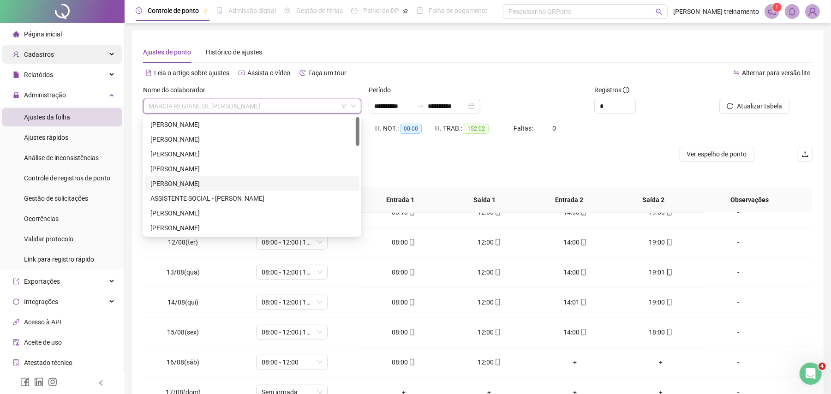
click at [71, 60] on div "Cadastros" at bounding box center [62, 54] width 120 height 18
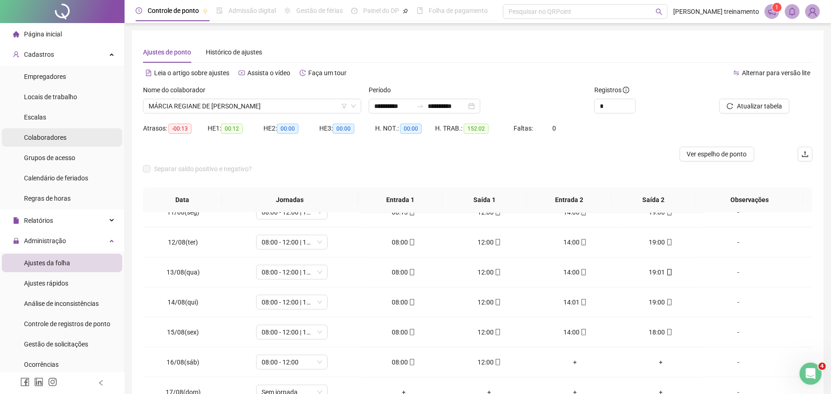
click at [66, 140] on li "Colaboradores" at bounding box center [62, 137] width 120 height 18
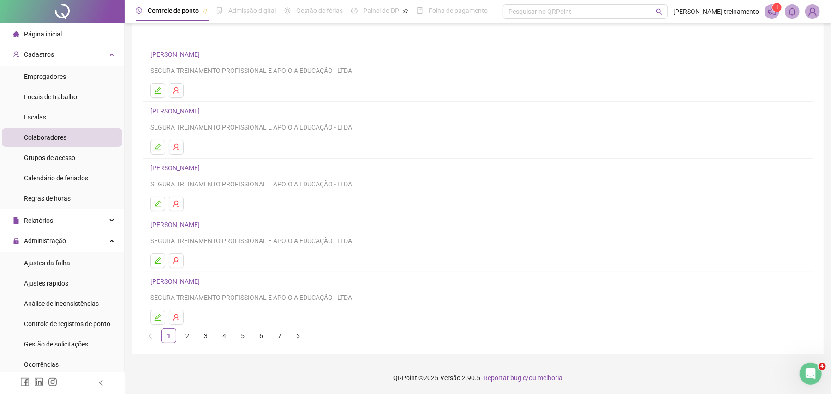
scroll to position [54, 0]
click at [186, 338] on link "2" at bounding box center [187, 336] width 14 height 14
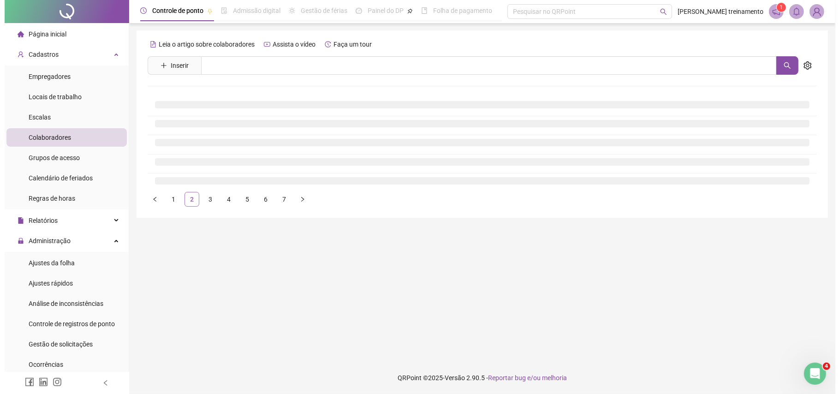
scroll to position [0, 0]
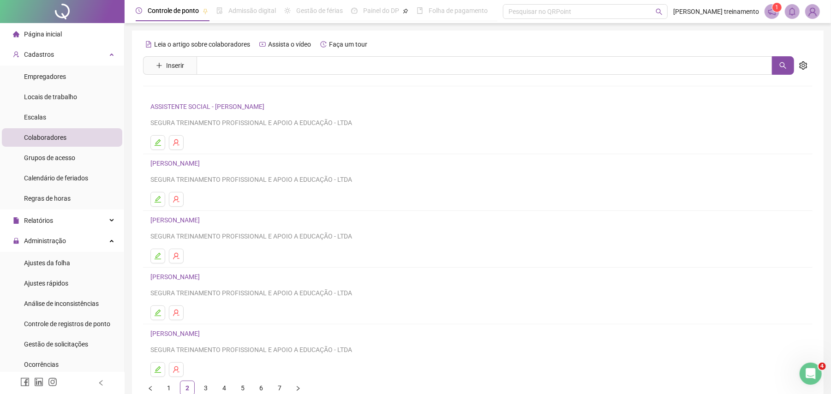
click at [203, 222] on link "[PERSON_NAME]" at bounding box center [176, 219] width 52 height 7
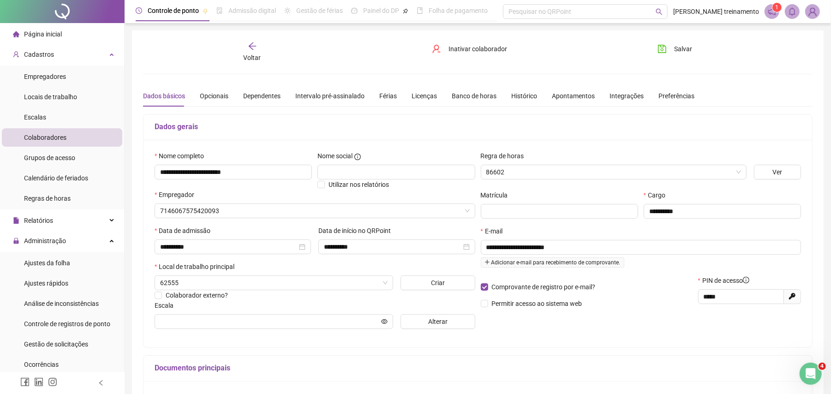
type input "**********"
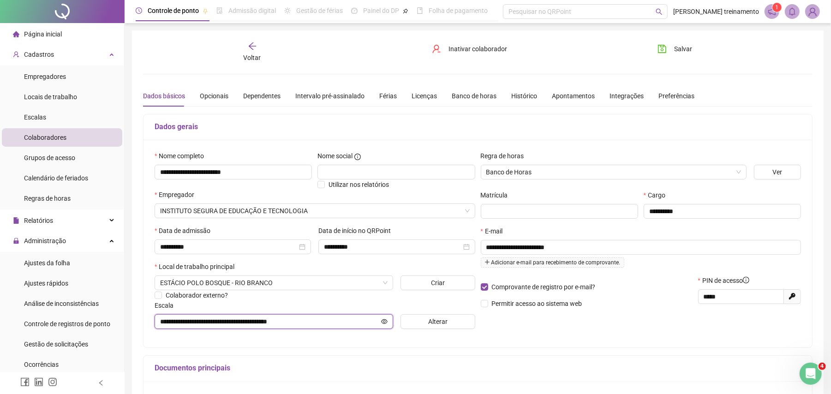
click at [332, 325] on input "**********" at bounding box center [269, 321] width 219 height 10
click at [436, 328] on button "Alterar" at bounding box center [437, 321] width 75 height 15
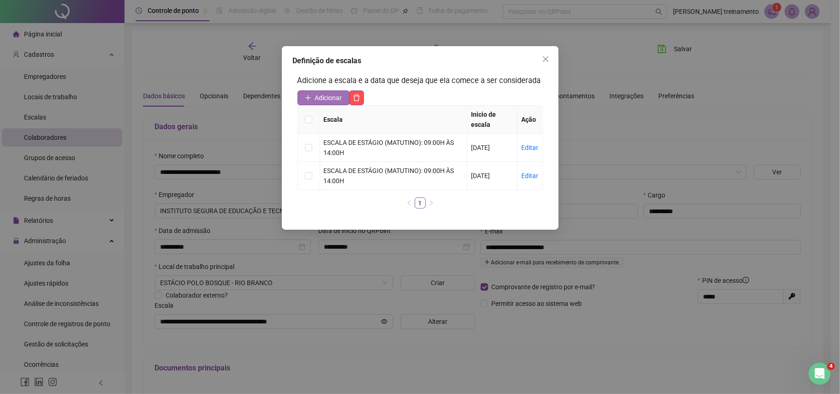
click at [330, 100] on span "Adicionar" at bounding box center [328, 98] width 27 height 10
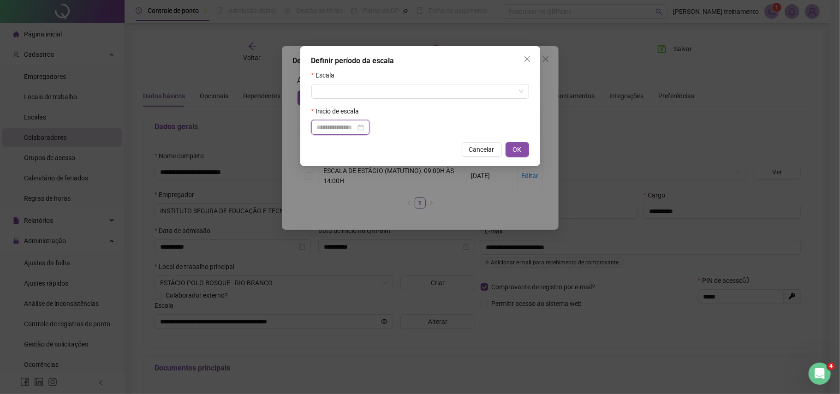
click at [355, 128] on input at bounding box center [336, 127] width 39 height 10
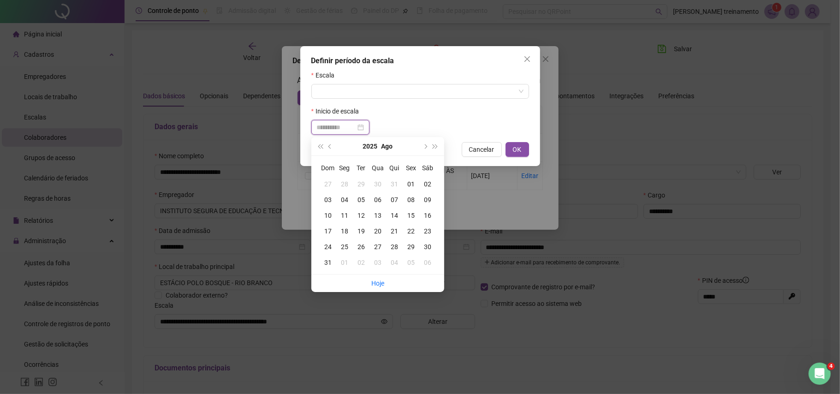
type input "**********"
click at [379, 233] on div "20" at bounding box center [378, 231] width 17 height 10
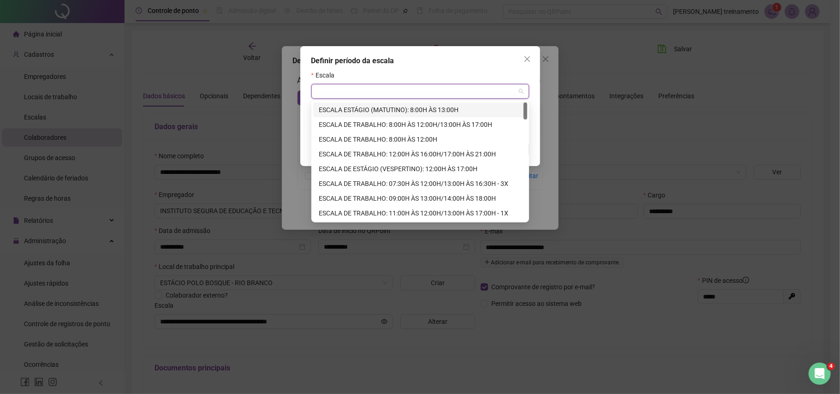
click at [376, 93] on input "search" at bounding box center [416, 91] width 198 height 14
click at [362, 111] on div "ESCALA ESTÁGIO (MATUTINO): 8:00H ÀS 13:00H" at bounding box center [420, 110] width 203 height 10
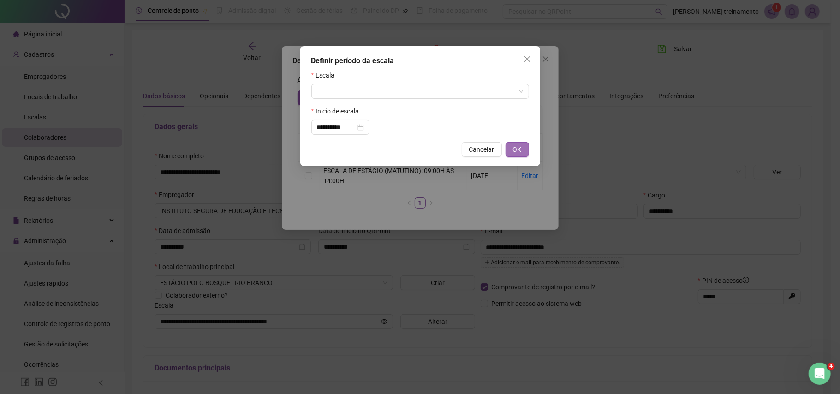
click at [520, 150] on span "OK" at bounding box center [517, 149] width 9 height 10
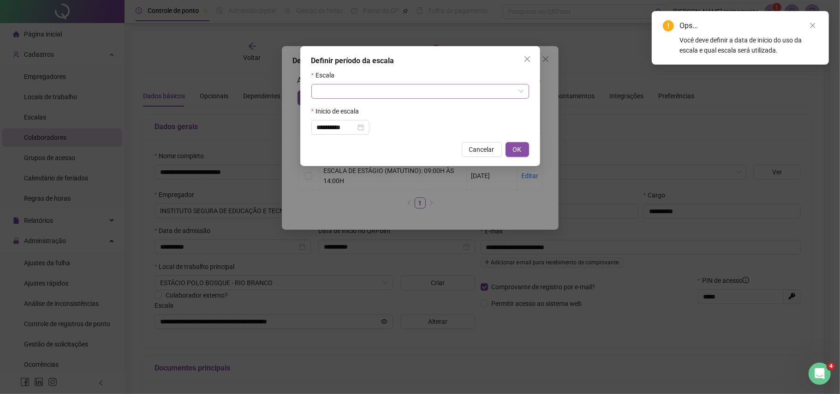
click at [432, 90] on input "search" at bounding box center [416, 91] width 198 height 14
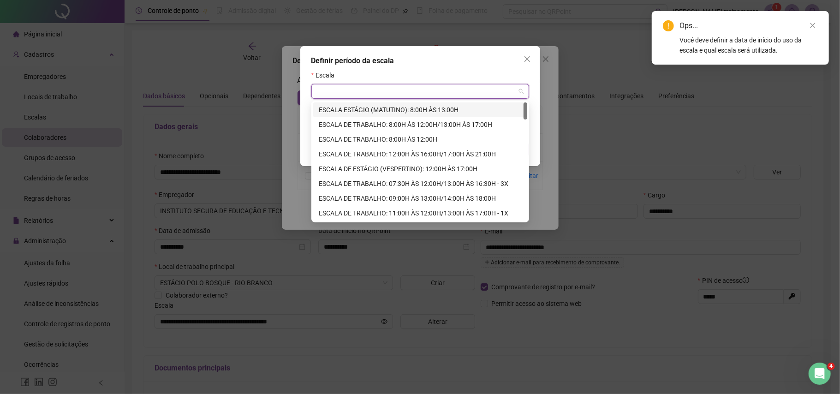
click at [447, 106] on div "ESCALA ESTÁGIO (MATUTINO): 8:00H ÀS 13:00H" at bounding box center [420, 110] width 203 height 10
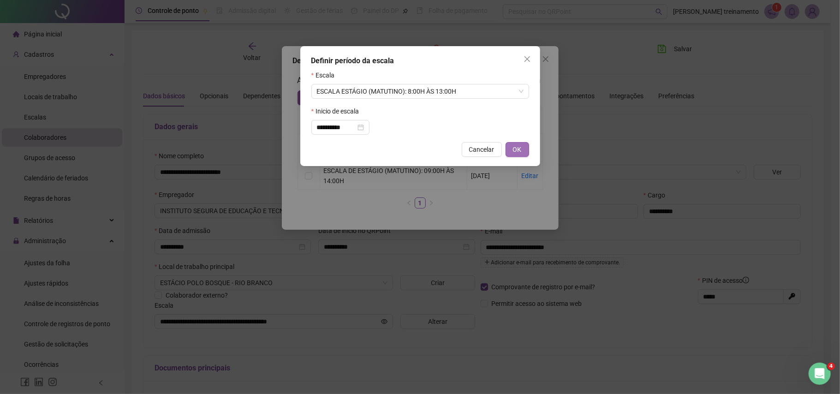
click at [521, 148] on button "OK" at bounding box center [518, 149] width 24 height 15
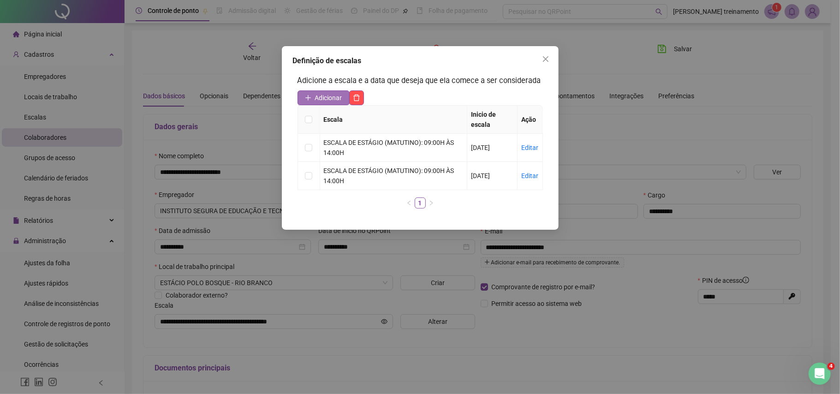
click at [334, 94] on span "Adicionar" at bounding box center [328, 98] width 27 height 10
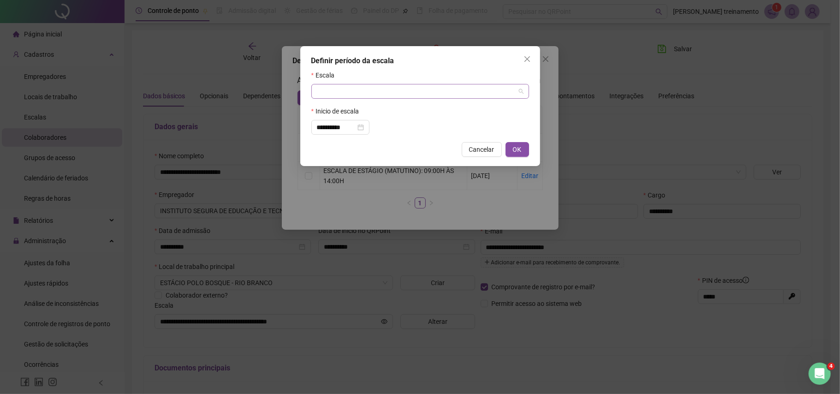
click at [456, 90] on input "search" at bounding box center [416, 91] width 198 height 14
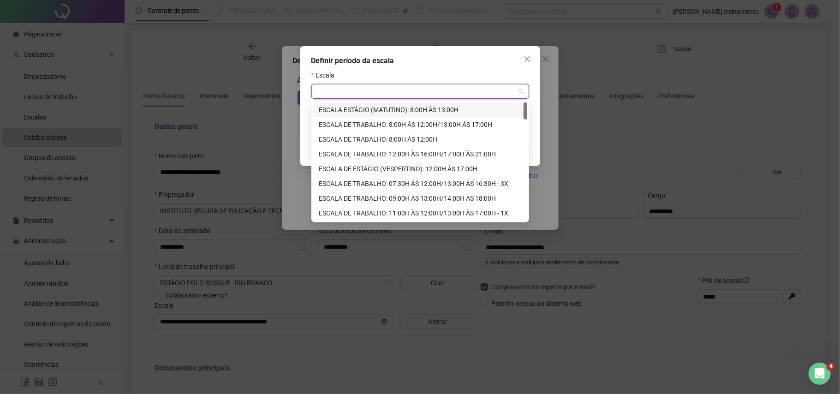
click at [439, 107] on div "ESCALA ESTÁGIO (MATUTINO): 8:00H ÀS 13:00H" at bounding box center [420, 110] width 203 height 10
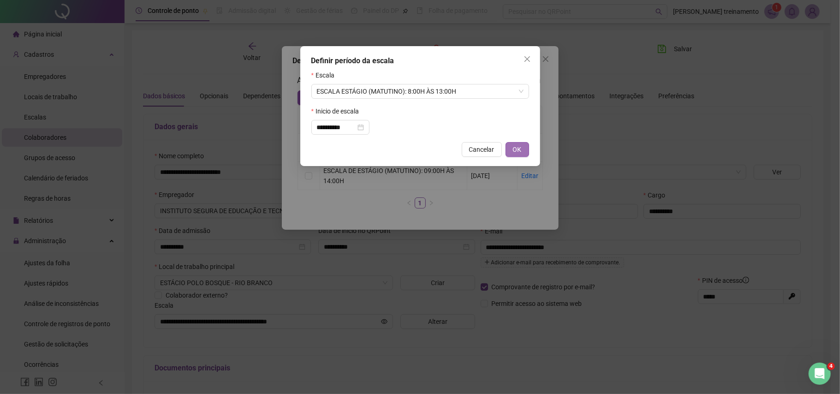
click at [521, 152] on span "OK" at bounding box center [517, 149] width 9 height 10
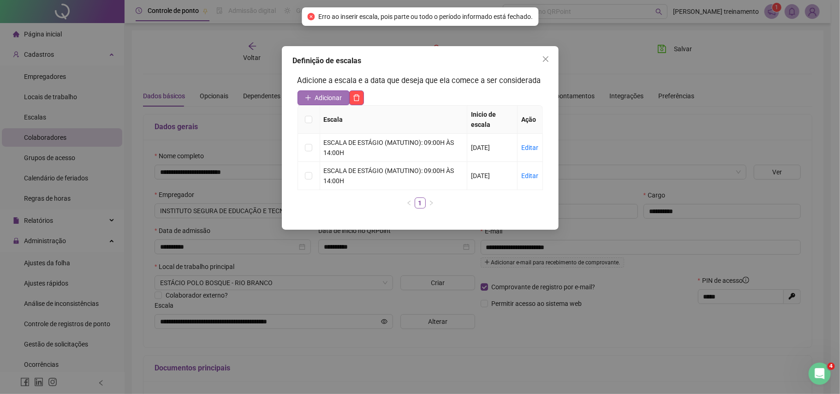
click at [338, 95] on span "Adicionar" at bounding box center [328, 98] width 27 height 10
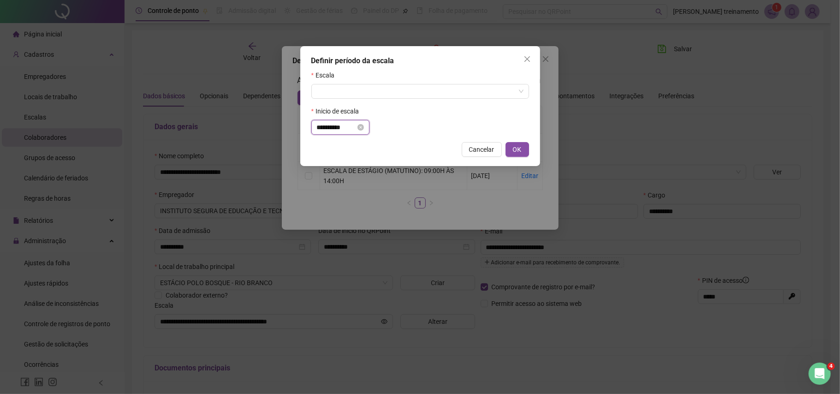
click at [353, 126] on input "**********" at bounding box center [336, 127] width 39 height 10
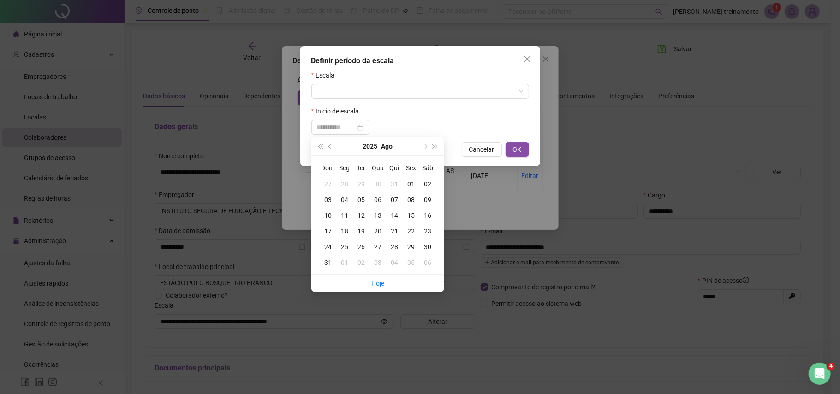
click at [377, 230] on div "20" at bounding box center [378, 231] width 17 height 10
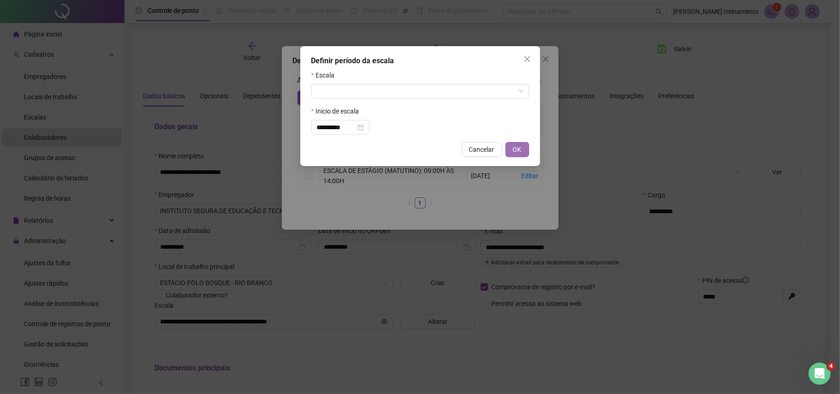
click at [515, 152] on span "OK" at bounding box center [517, 149] width 9 height 10
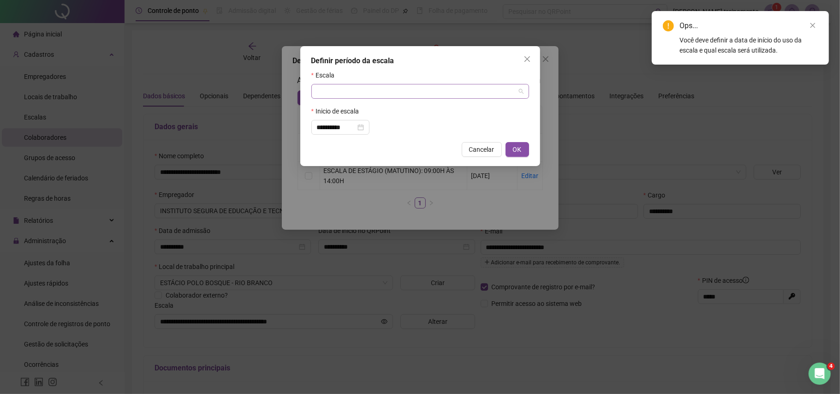
click at [438, 89] on input "search" at bounding box center [416, 91] width 198 height 14
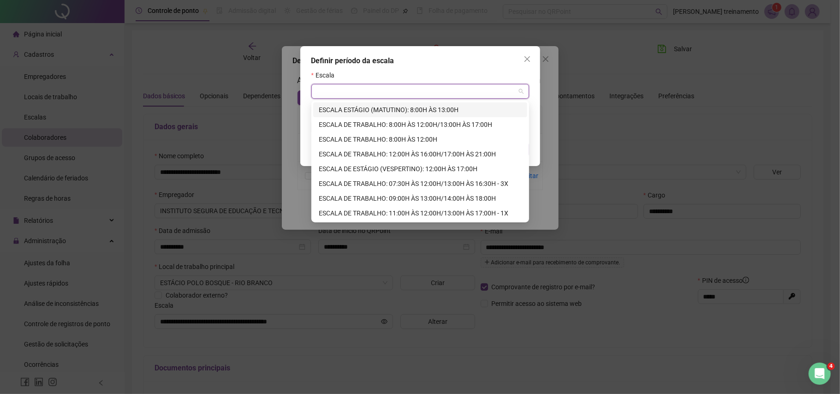
click at [369, 107] on div "ESCALA ESTÁGIO (MATUTINO): 8:00H ÀS 13:00H" at bounding box center [420, 110] width 203 height 10
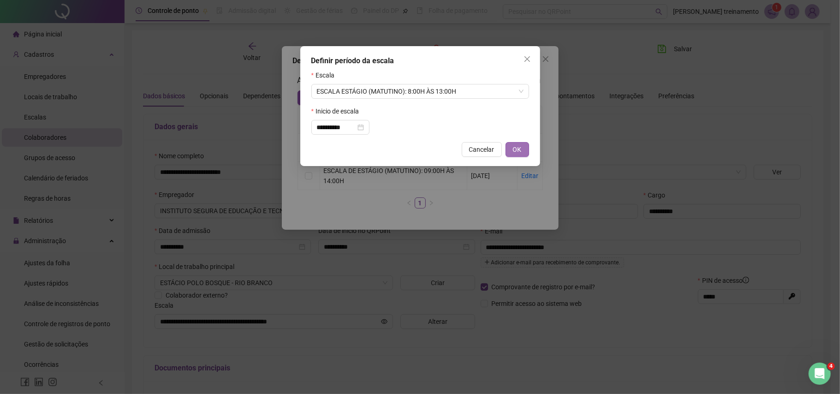
click at [515, 149] on span "OK" at bounding box center [517, 149] width 9 height 10
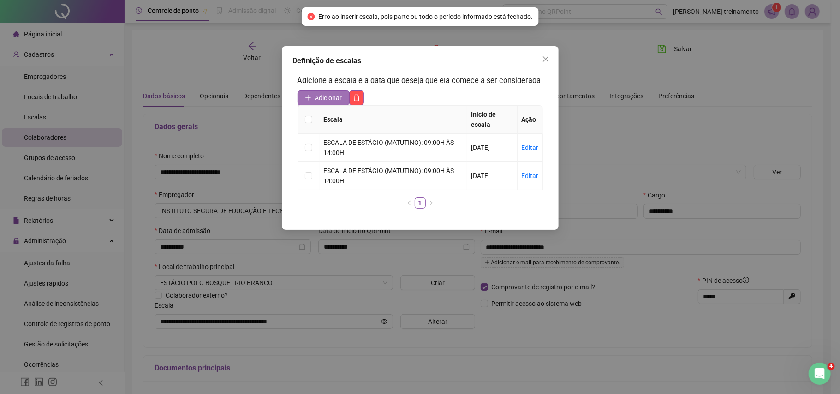
click at [340, 95] on span "Adicionar" at bounding box center [328, 98] width 27 height 10
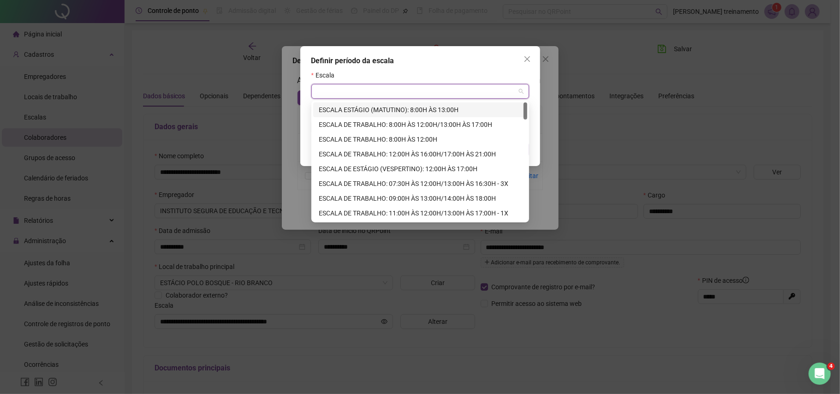
click at [436, 88] on input "search" at bounding box center [416, 91] width 198 height 14
click at [425, 109] on div "ESCALA ESTÁGIO (MATUTINO): 8:00H ÀS 13:00H" at bounding box center [420, 110] width 203 height 10
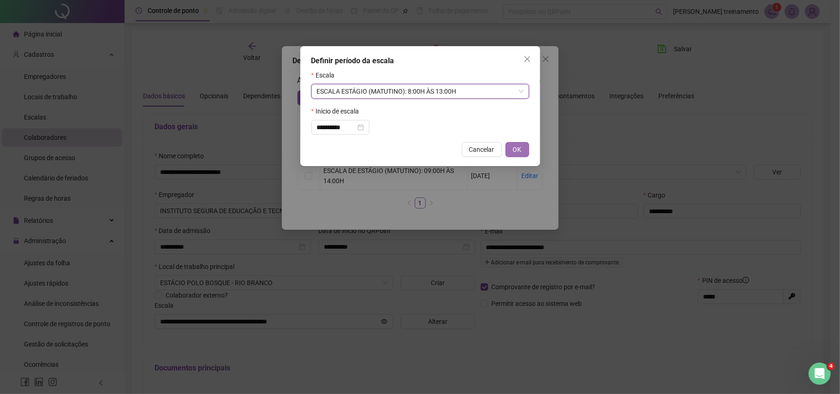
click at [515, 154] on span "OK" at bounding box center [517, 149] width 9 height 10
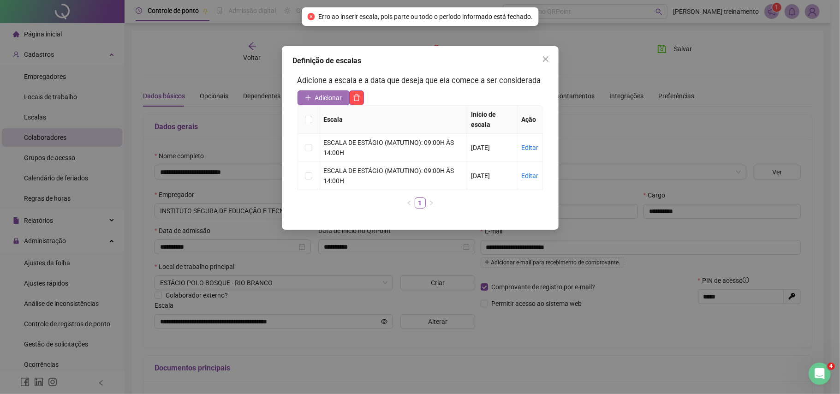
click at [327, 100] on span "Adicionar" at bounding box center [328, 98] width 27 height 10
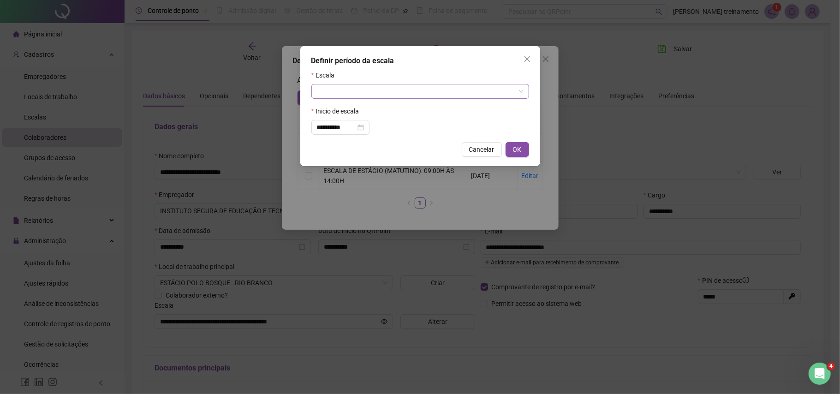
click at [379, 98] on div at bounding box center [420, 91] width 218 height 15
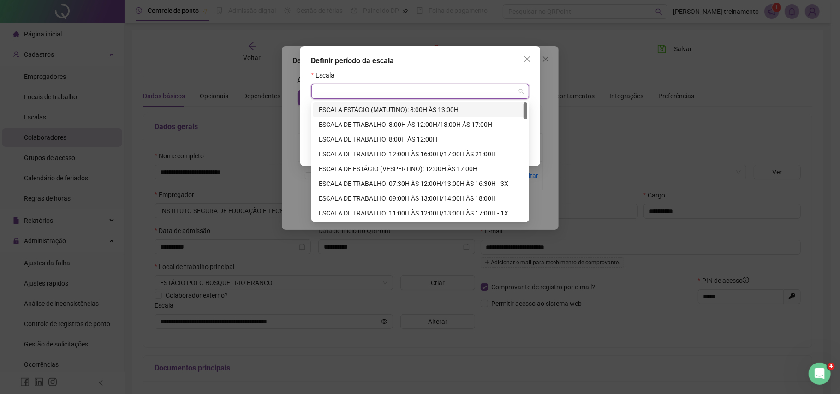
click at [412, 107] on div "ESCALA ESTÁGIO (MATUTINO): 8:00H ÀS 13:00H" at bounding box center [420, 110] width 203 height 10
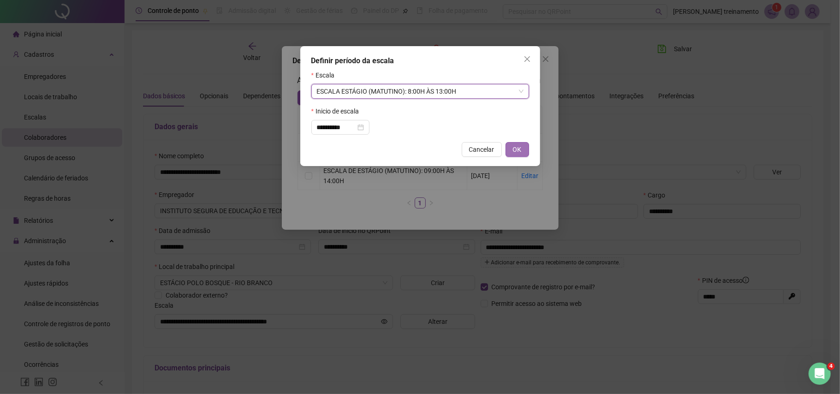
click at [516, 151] on span "OK" at bounding box center [517, 149] width 9 height 10
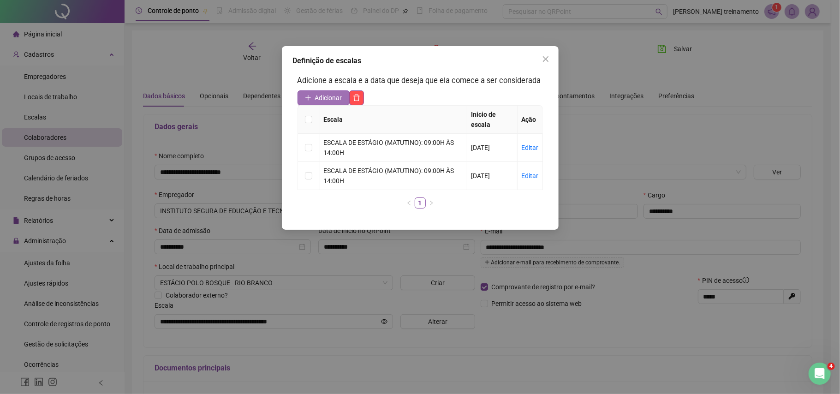
click at [337, 100] on span "Adicionar" at bounding box center [328, 98] width 27 height 10
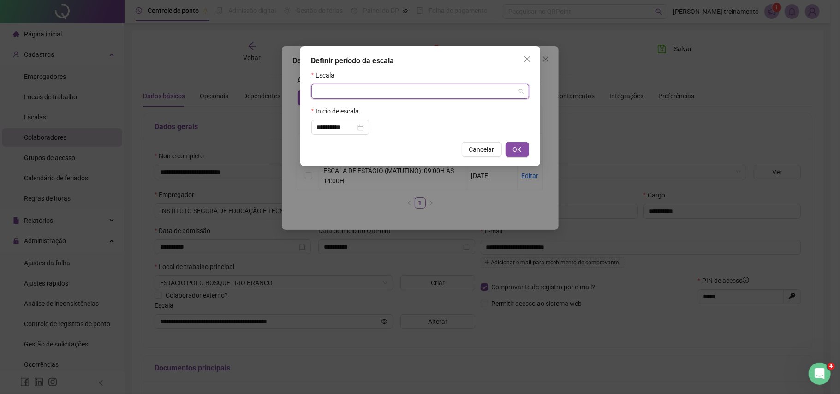
click at [365, 91] on input "search" at bounding box center [416, 91] width 198 height 14
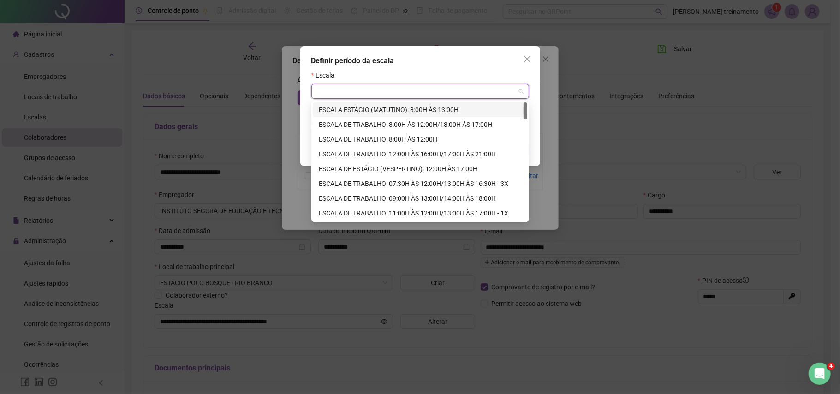
click at [388, 108] on div "ESCALA ESTÁGIO (MATUTINO): 8:00H ÀS 13:00H" at bounding box center [420, 110] width 203 height 10
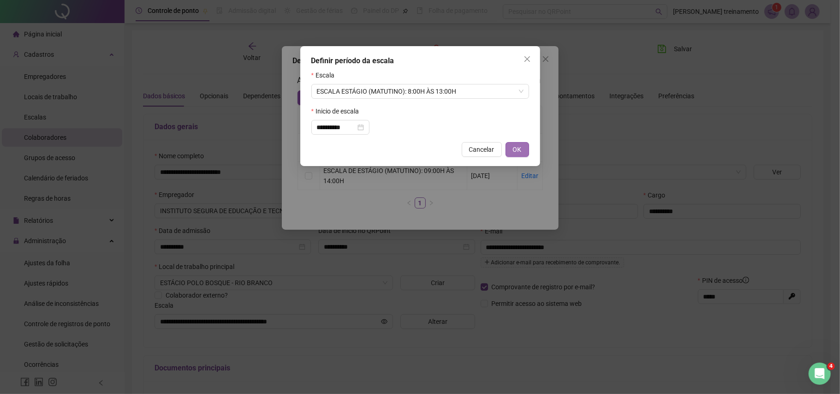
click at [511, 147] on button "OK" at bounding box center [518, 149] width 24 height 15
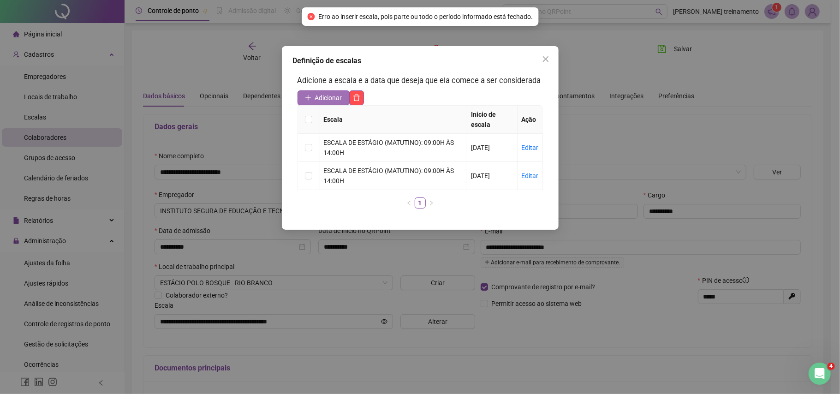
click at [340, 99] on span "Adicionar" at bounding box center [328, 98] width 27 height 10
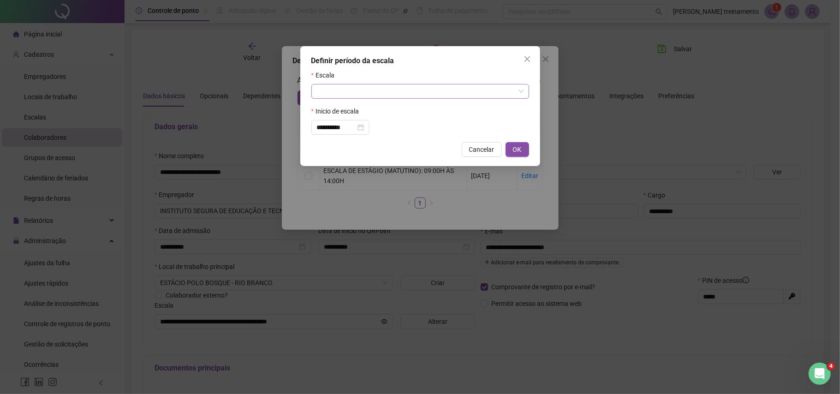
click at [391, 88] on input "search" at bounding box center [416, 91] width 198 height 14
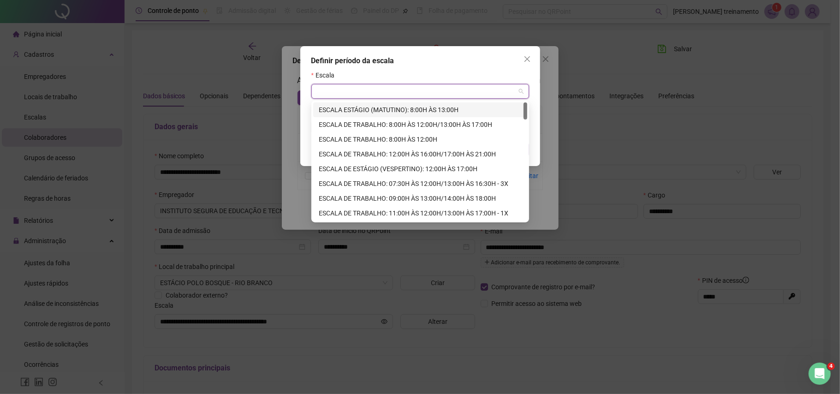
click at [425, 109] on div "ESCALA ESTÁGIO (MATUTINO): 8:00H ÀS 13:00H" at bounding box center [420, 110] width 203 height 10
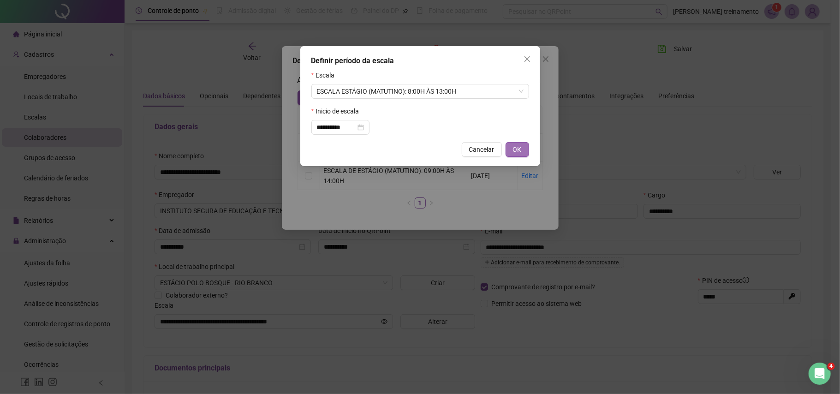
click at [524, 152] on button "OK" at bounding box center [518, 149] width 24 height 15
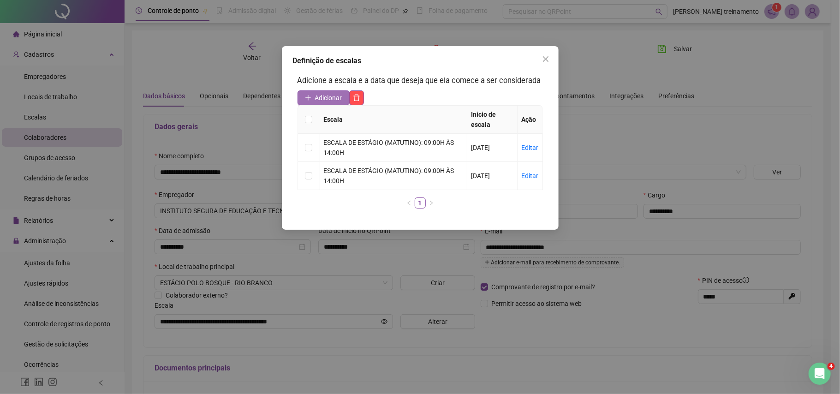
click at [329, 98] on span "Adicionar" at bounding box center [328, 98] width 27 height 10
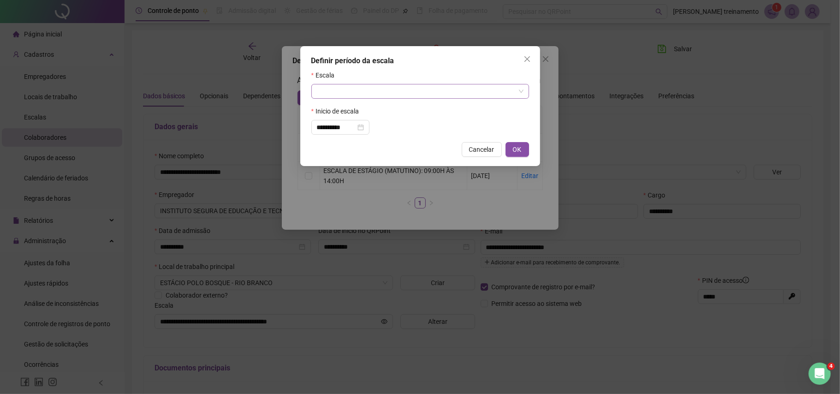
click at [448, 96] on input "search" at bounding box center [416, 91] width 198 height 14
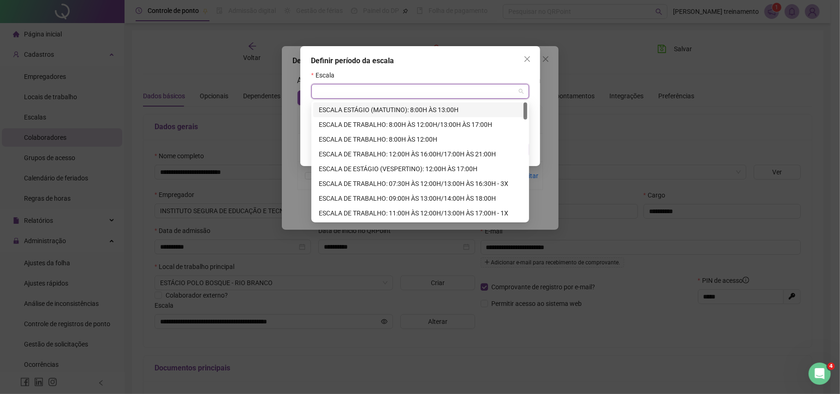
click at [454, 112] on div "ESCALA ESTÁGIO (MATUTINO): 8:00H ÀS 13:00H" at bounding box center [420, 110] width 203 height 10
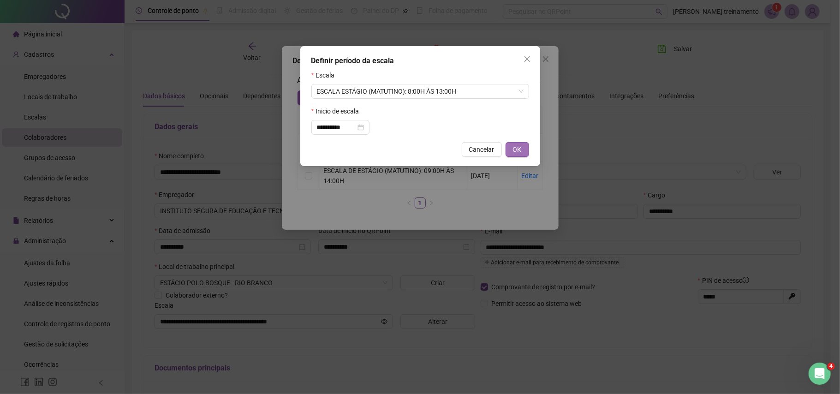
click at [513, 149] on span "OK" at bounding box center [517, 149] width 9 height 10
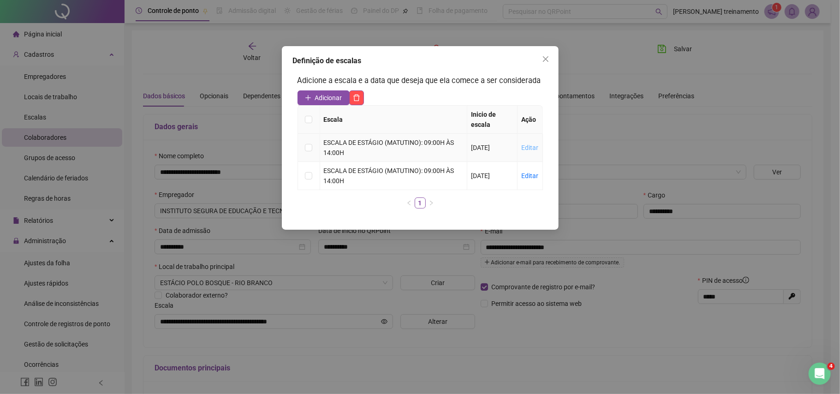
click at [532, 149] on link "Editar" at bounding box center [529, 147] width 17 height 7
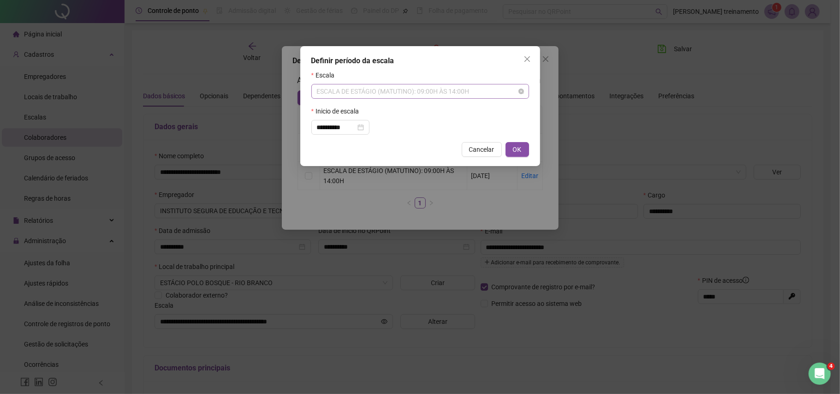
scroll to position [266, 0]
click at [489, 94] on span "ESCALA DE ESTÁGIO (MATUTINO): 09:00H ÀS 14:00H" at bounding box center [420, 91] width 207 height 14
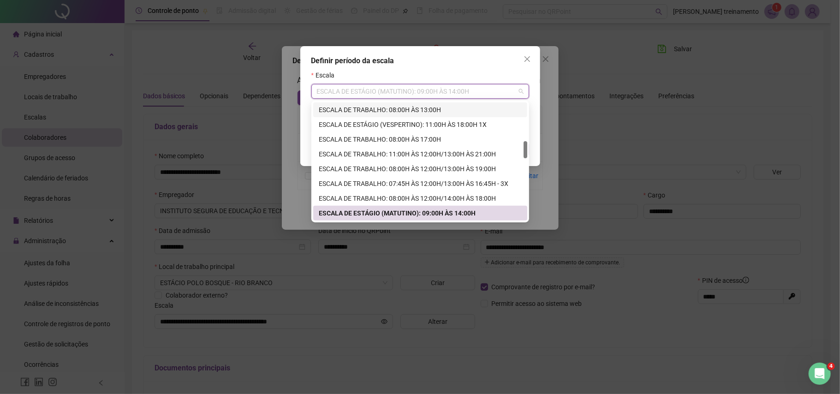
click at [476, 110] on div "ESCALA DE TRABALHO: 08:00H ÀS 13:00H" at bounding box center [420, 110] width 203 height 10
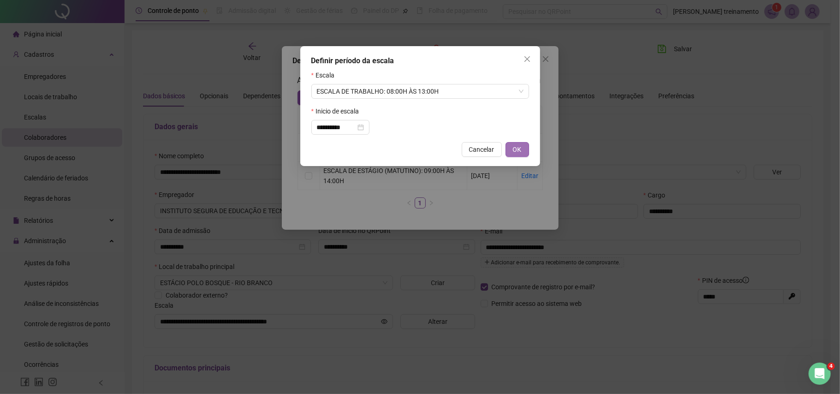
click at [513, 146] on span "OK" at bounding box center [517, 149] width 9 height 10
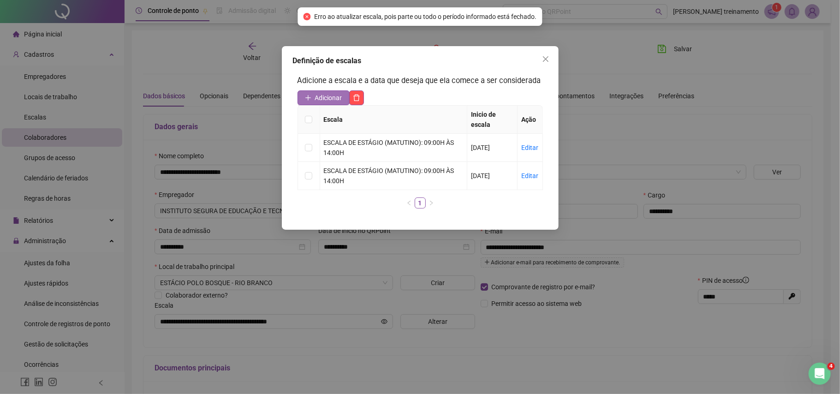
click at [318, 95] on span "Adicionar" at bounding box center [328, 98] width 27 height 10
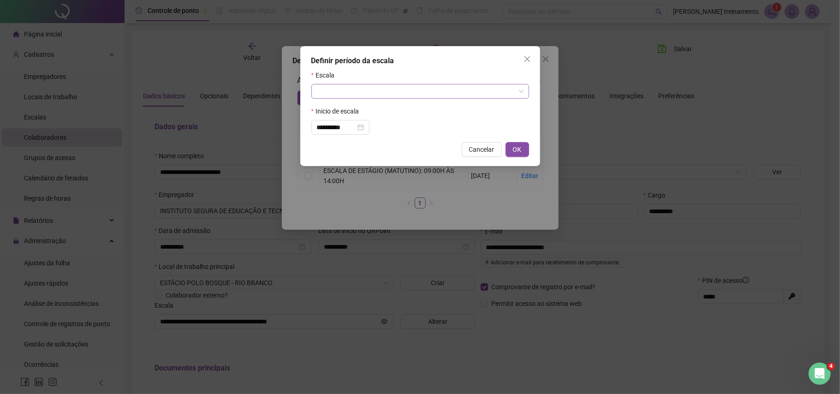
click at [416, 95] on input "search" at bounding box center [416, 91] width 198 height 14
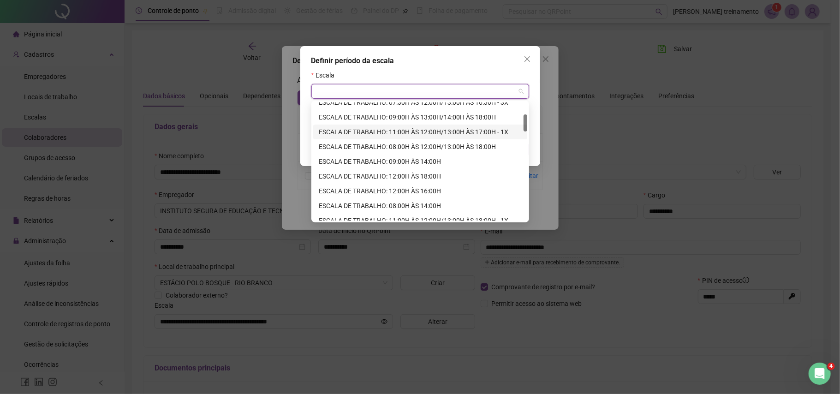
scroll to position [0, 0]
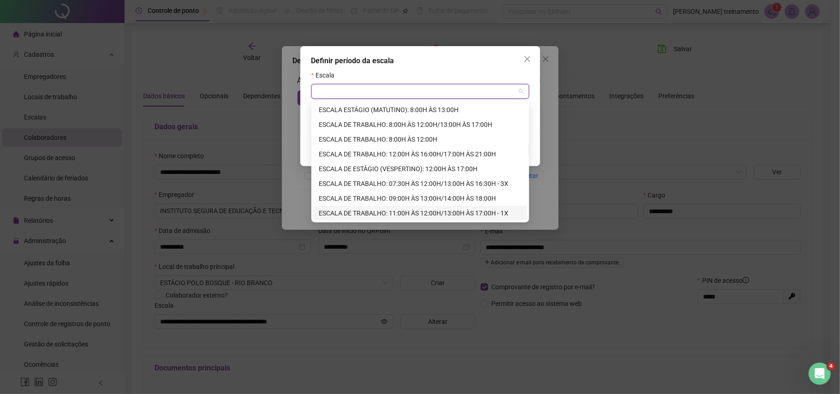
click at [407, 59] on div "Definir período da escala" at bounding box center [420, 60] width 218 height 11
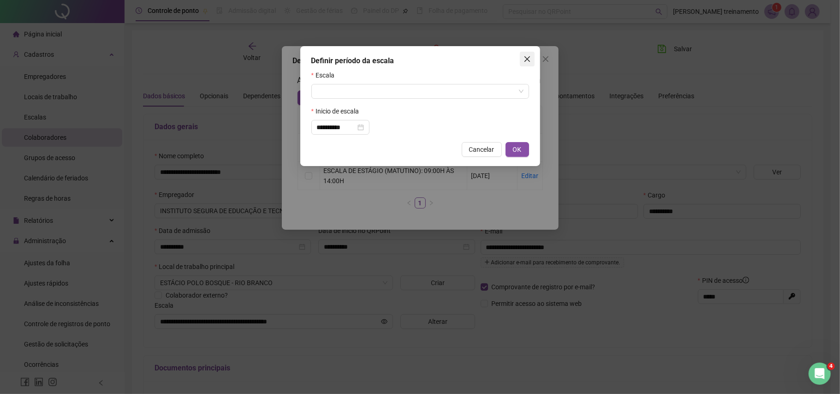
click at [534, 58] on span "Close" at bounding box center [527, 58] width 15 height 7
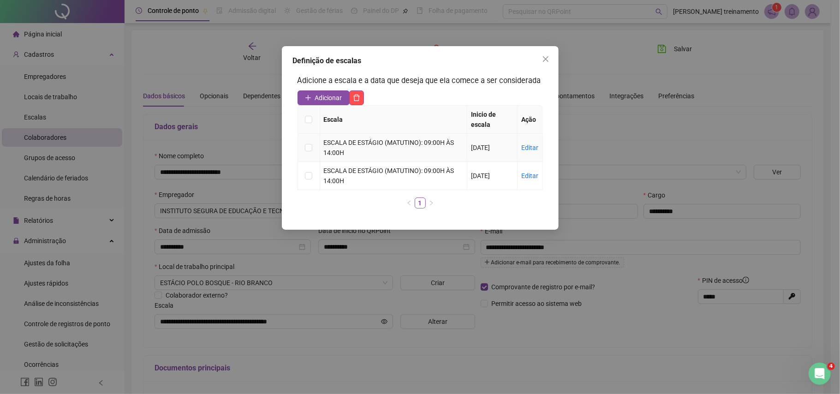
click at [529, 143] on div "Editar" at bounding box center [529, 148] width 17 height 10
click at [529, 147] on link "Editar" at bounding box center [529, 147] width 17 height 7
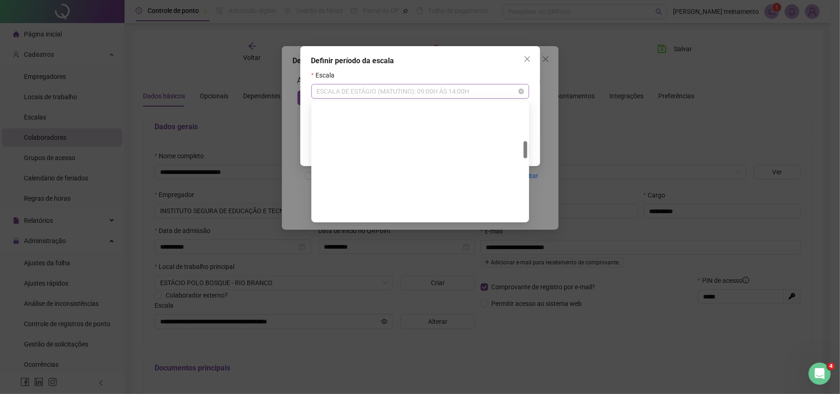
scroll to position [266, 0]
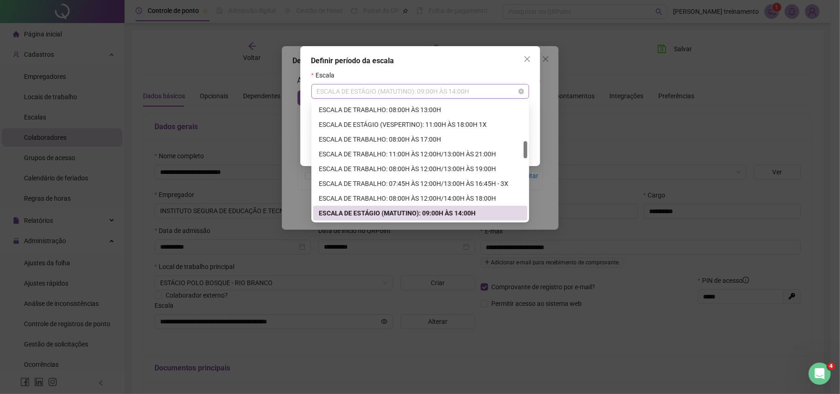
click at [433, 93] on span "ESCALA DE ESTÁGIO (MATUTINO): 09:00H ÀS 14:00H" at bounding box center [420, 91] width 207 height 14
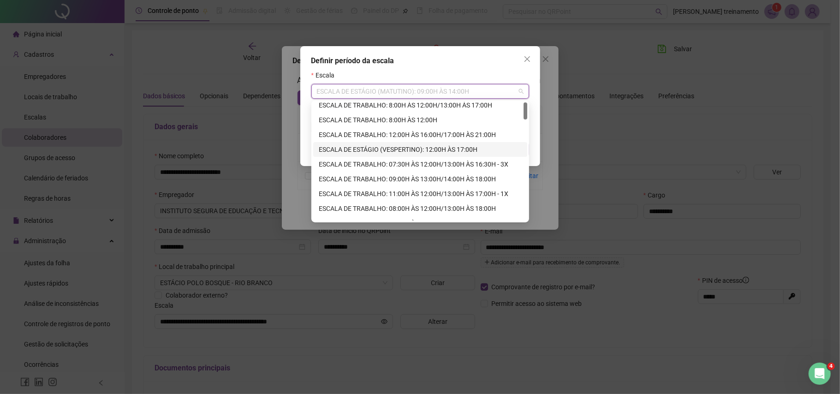
scroll to position [0, 0]
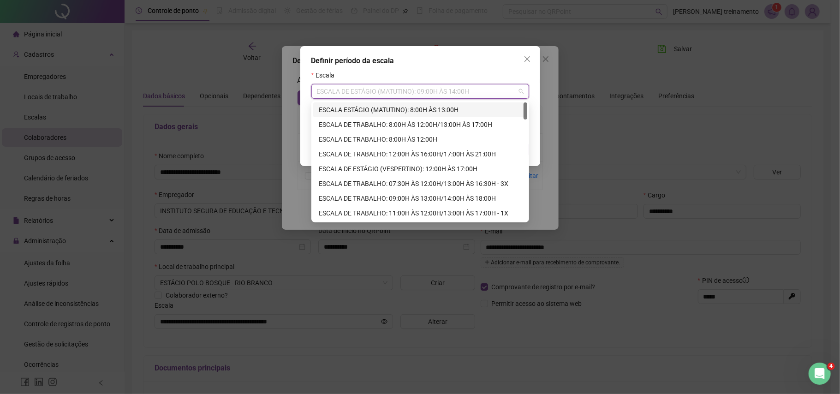
click at [419, 110] on div "ESCALA ESTÁGIO (MATUTINO): 8:00H ÀS 13:00H" at bounding box center [420, 110] width 203 height 10
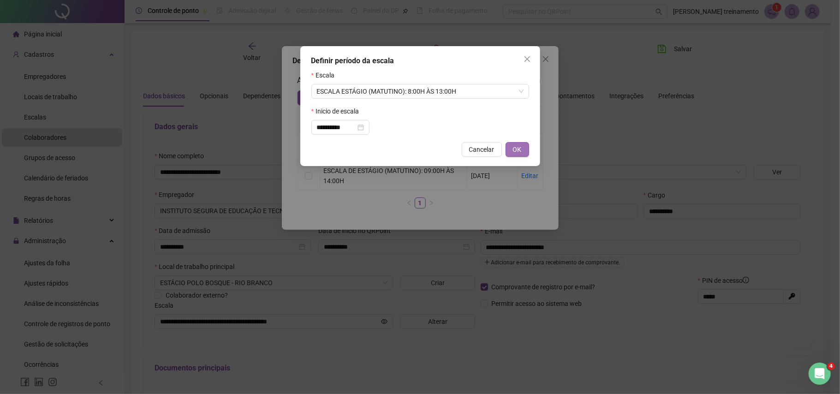
click at [519, 149] on span "OK" at bounding box center [517, 149] width 9 height 10
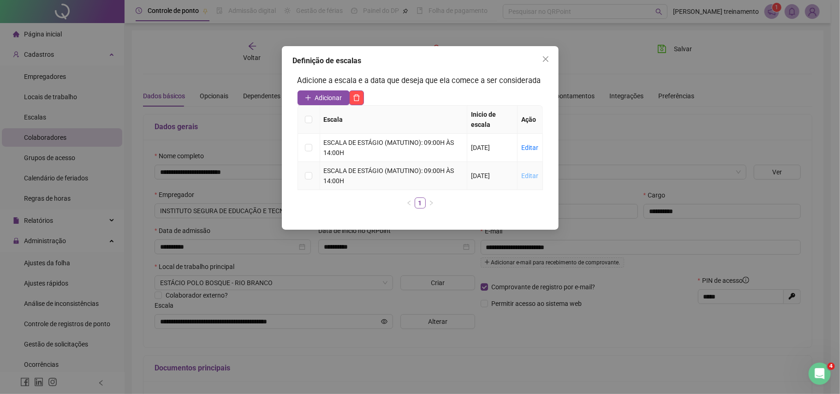
click at [530, 179] on link "Editar" at bounding box center [529, 175] width 17 height 7
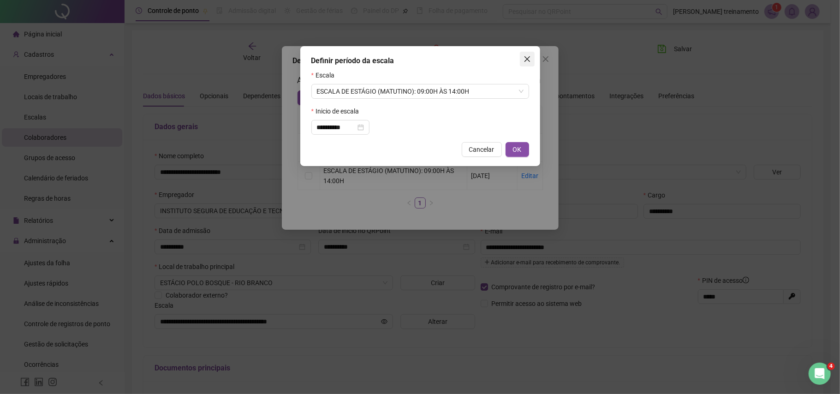
click at [528, 52] on button "Close" at bounding box center [527, 59] width 15 height 15
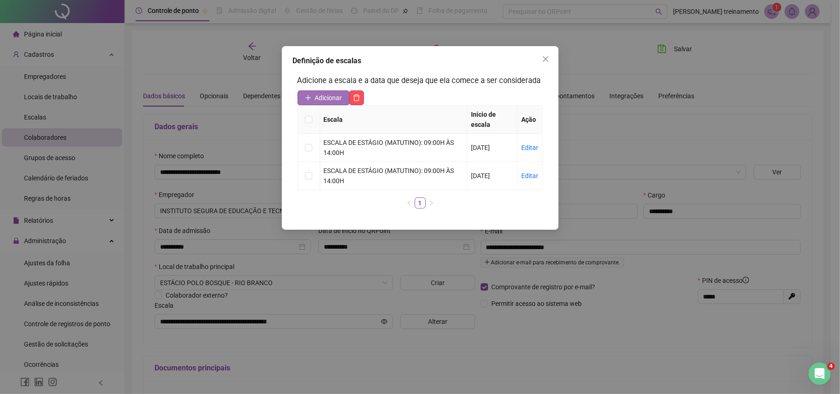
click at [327, 97] on span "Adicionar" at bounding box center [328, 98] width 27 height 10
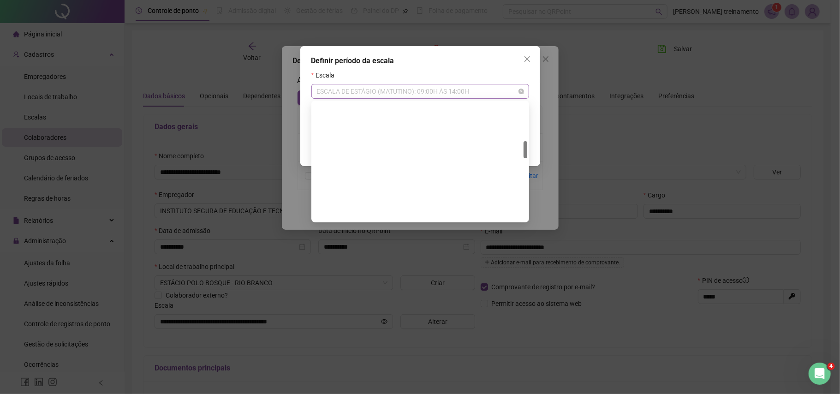
scroll to position [266, 0]
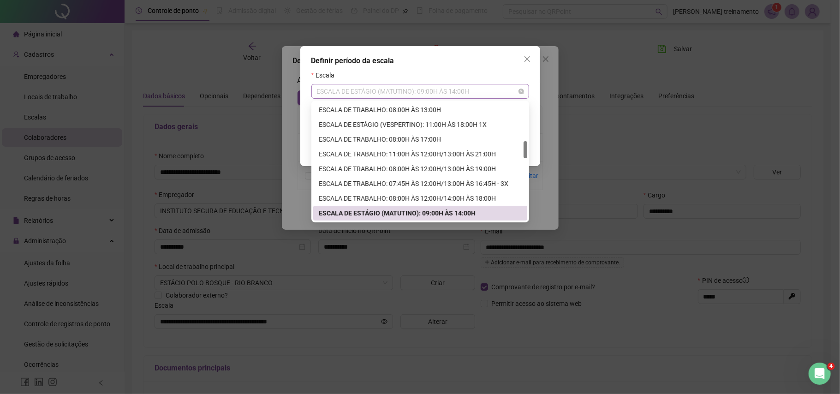
click at [485, 91] on span "ESCALA DE ESTÁGIO (MATUTINO): 09:00H ÀS 14:00H" at bounding box center [420, 91] width 207 height 14
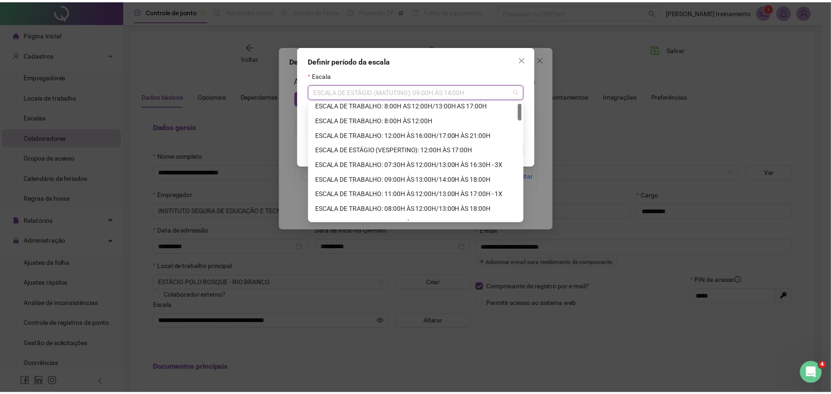
scroll to position [0, 0]
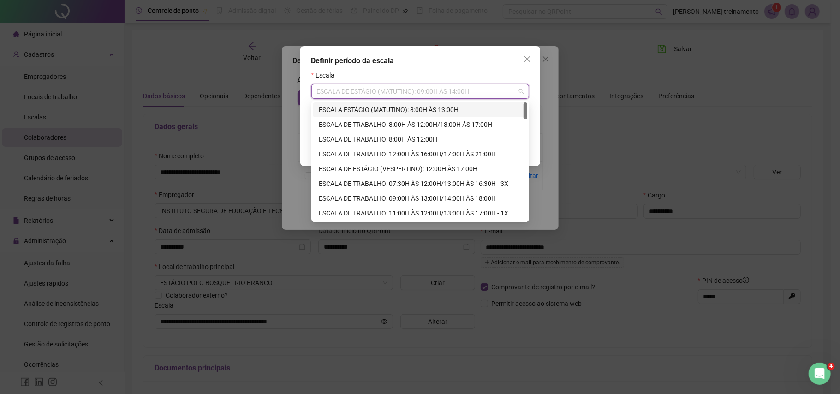
click at [443, 108] on div "ESCALA ESTÁGIO (MATUTINO): 8:00H ÀS 13:00H" at bounding box center [420, 110] width 203 height 10
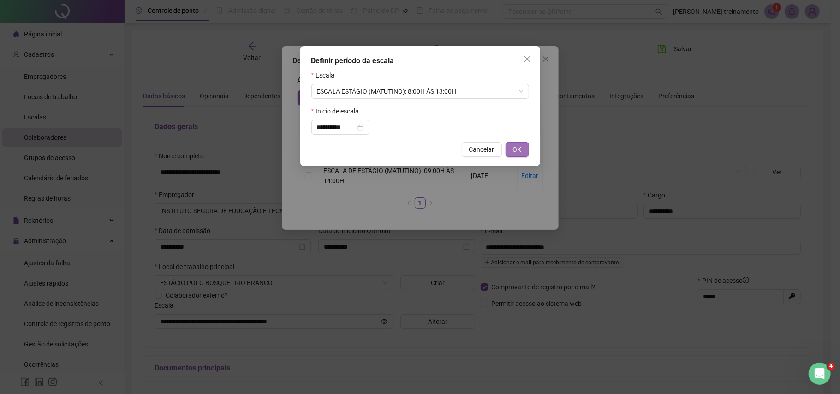
click at [513, 146] on span "OK" at bounding box center [517, 149] width 9 height 10
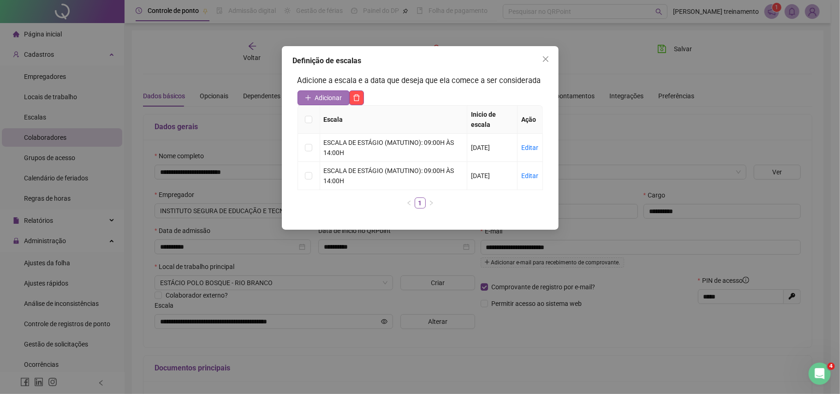
click at [327, 96] on span "Adicionar" at bounding box center [328, 98] width 27 height 10
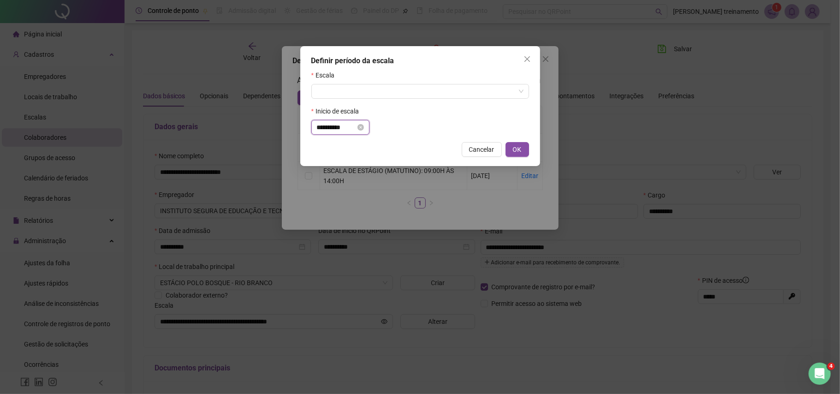
click at [356, 127] on input "**********" at bounding box center [336, 127] width 39 height 10
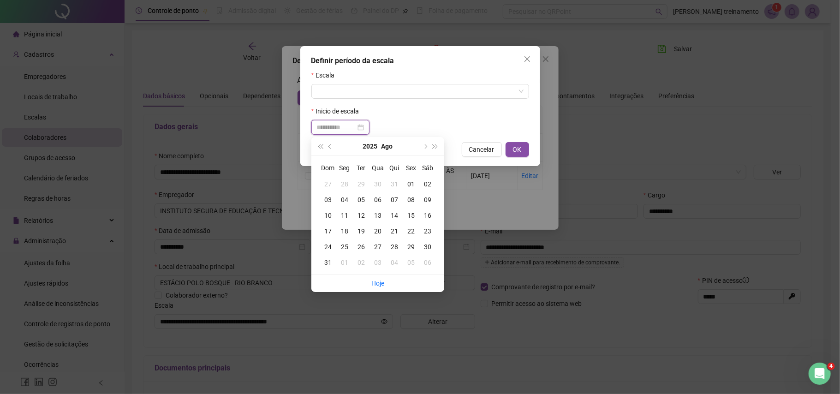
type input "**********"
click at [397, 232] on div "21" at bounding box center [394, 231] width 17 height 10
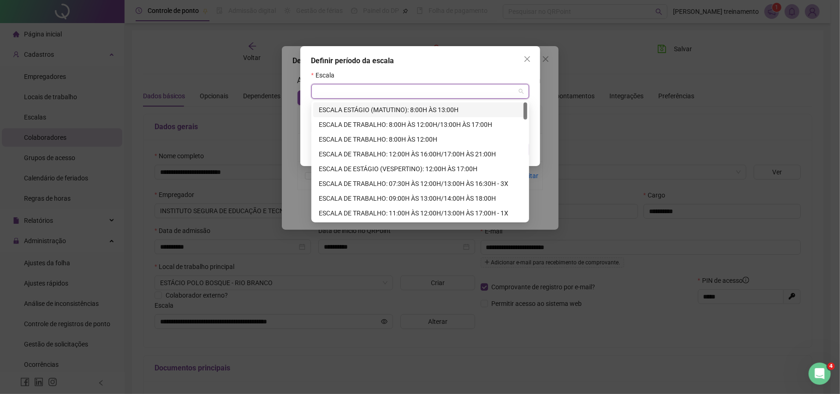
click at [388, 91] on input "search" at bounding box center [416, 91] width 198 height 14
click at [412, 105] on div "ESCALA ESTÁGIO (MATUTINO): 8:00H ÀS 13:00H" at bounding box center [420, 110] width 203 height 10
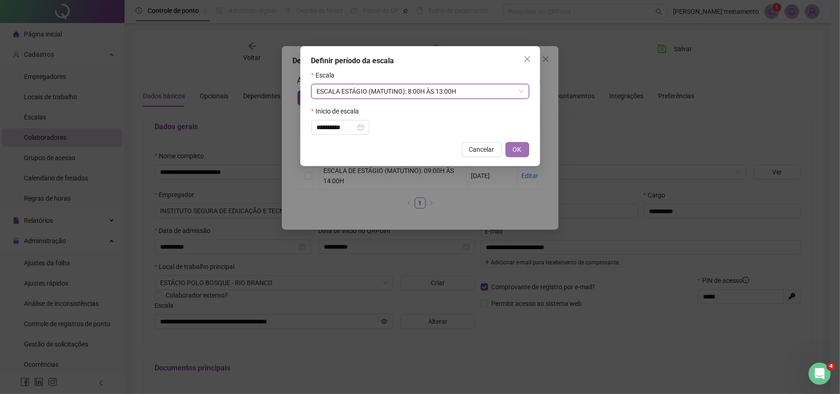
click at [521, 152] on span "OK" at bounding box center [517, 149] width 9 height 10
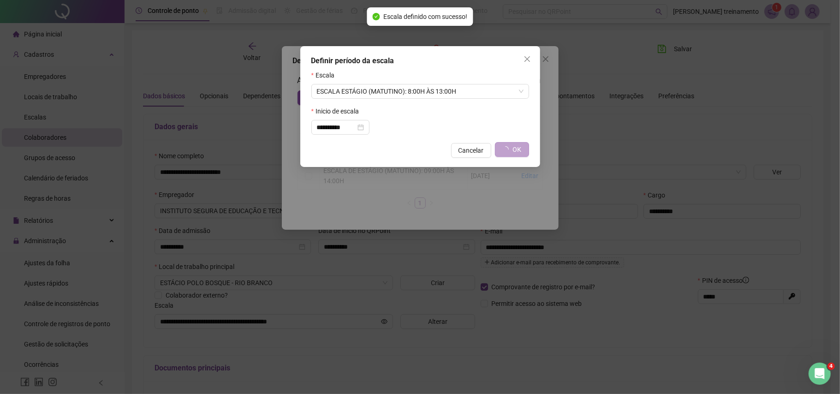
type input "**********"
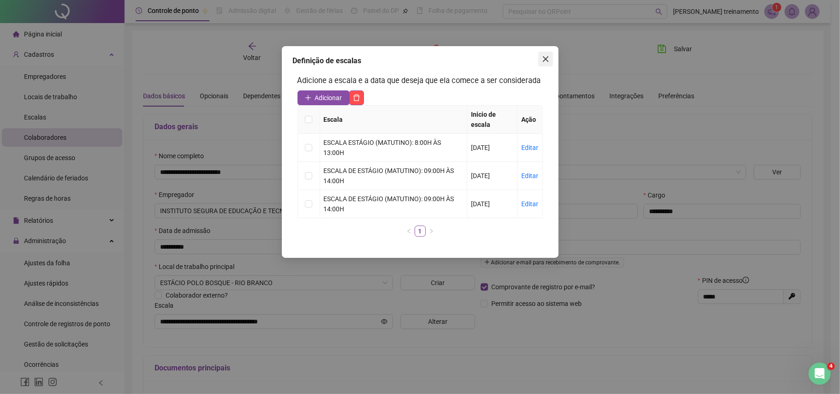
click at [545, 60] on icon "close" at bounding box center [545, 58] width 7 height 7
